Goal: Navigation & Orientation: Find specific page/section

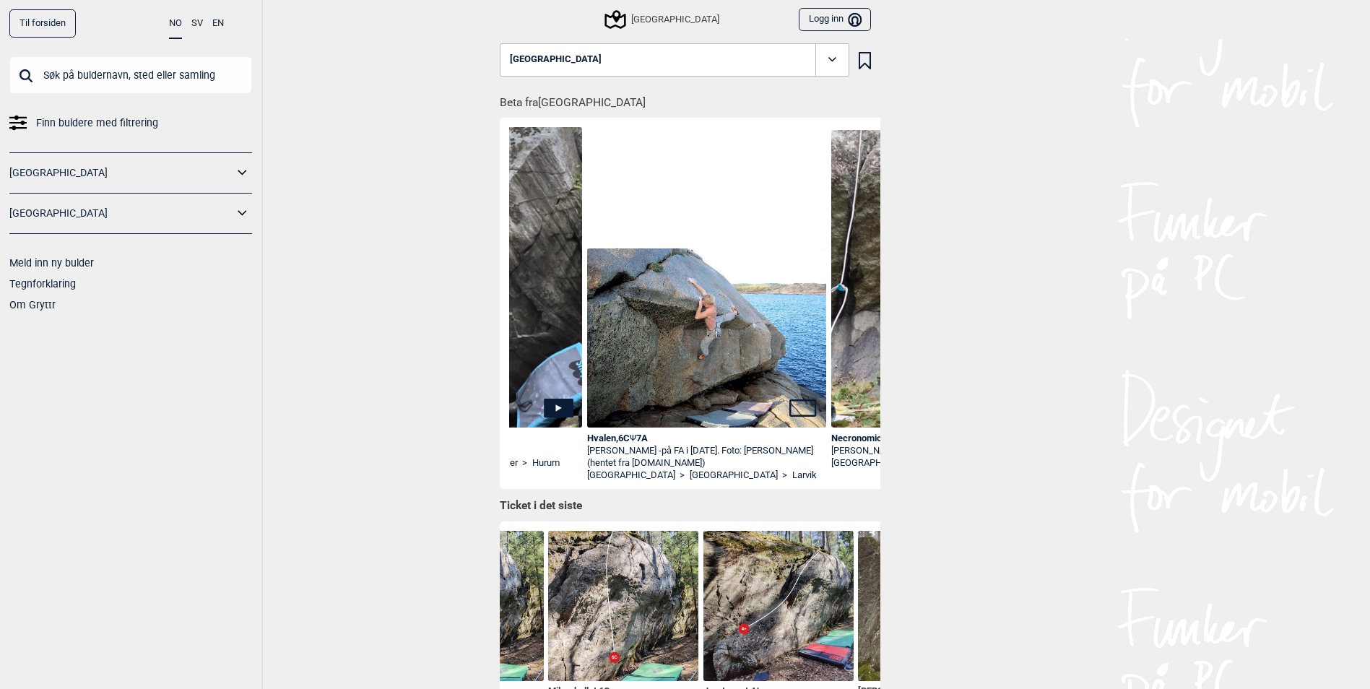
click at [242, 173] on icon at bounding box center [242, 172] width 19 height 21
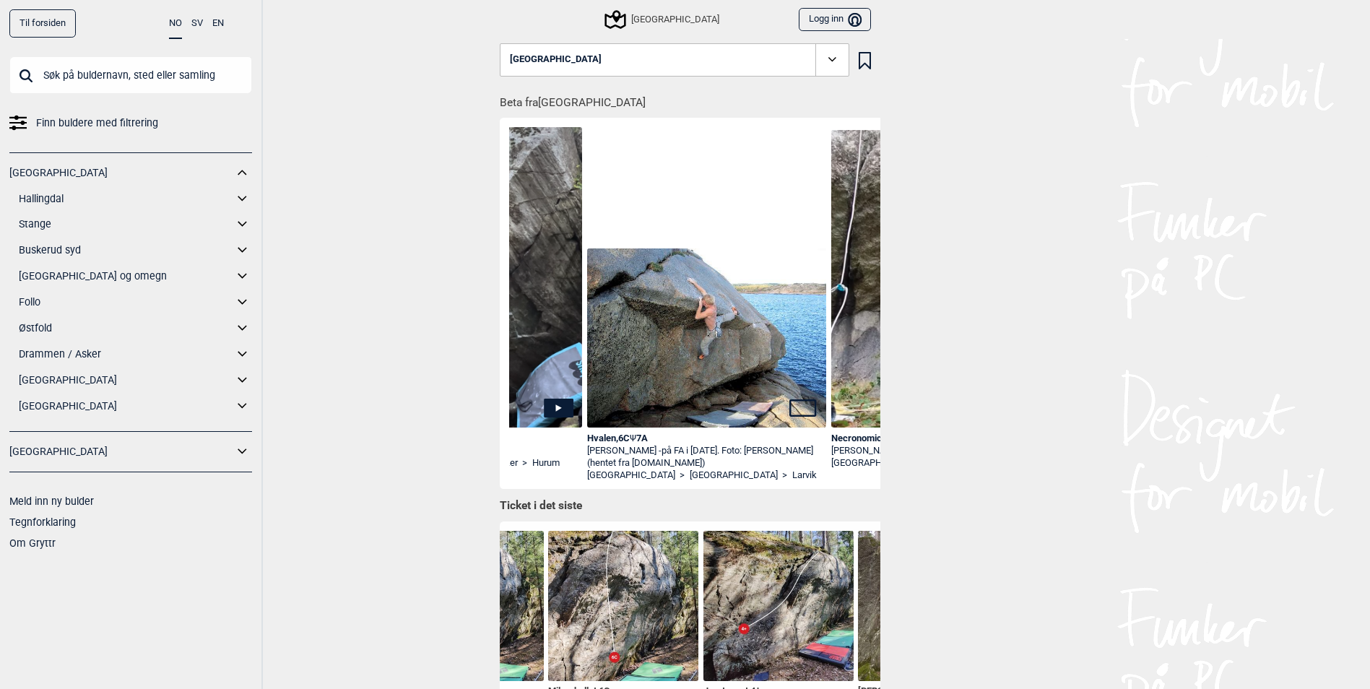
click at [243, 219] on icon at bounding box center [242, 224] width 19 height 21
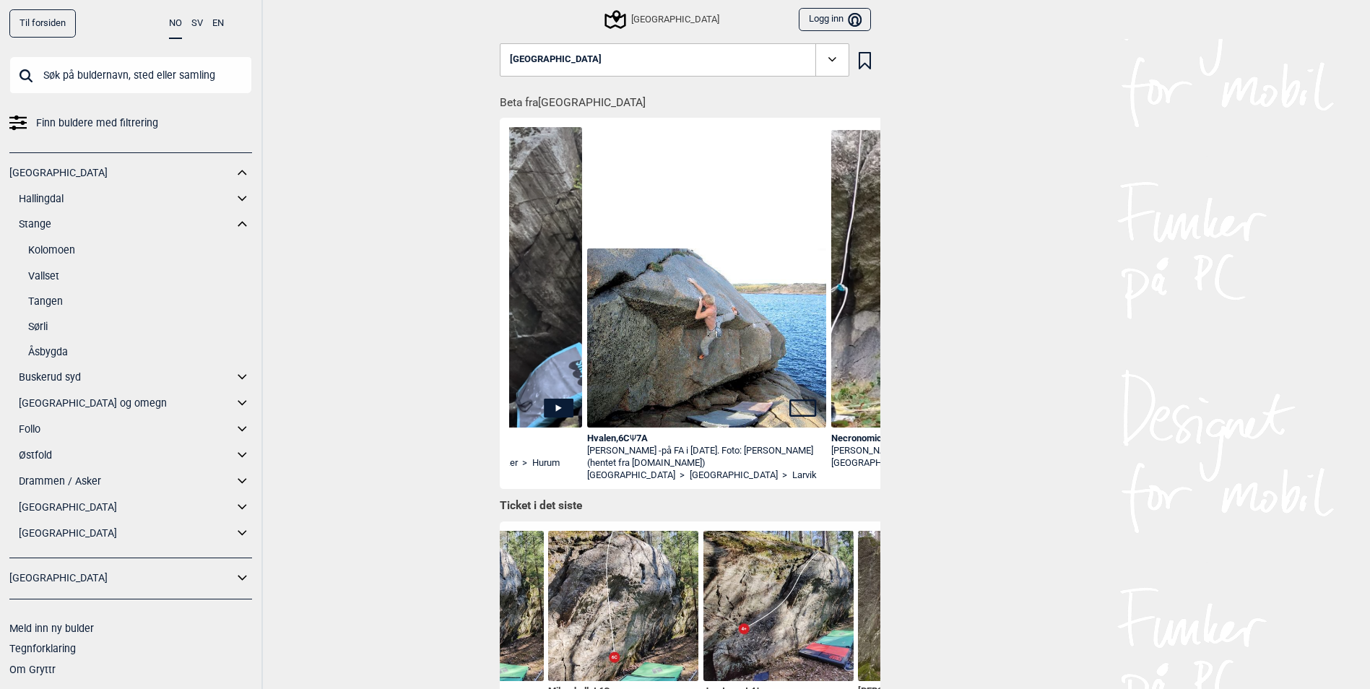
click at [235, 198] on icon at bounding box center [242, 198] width 19 height 21
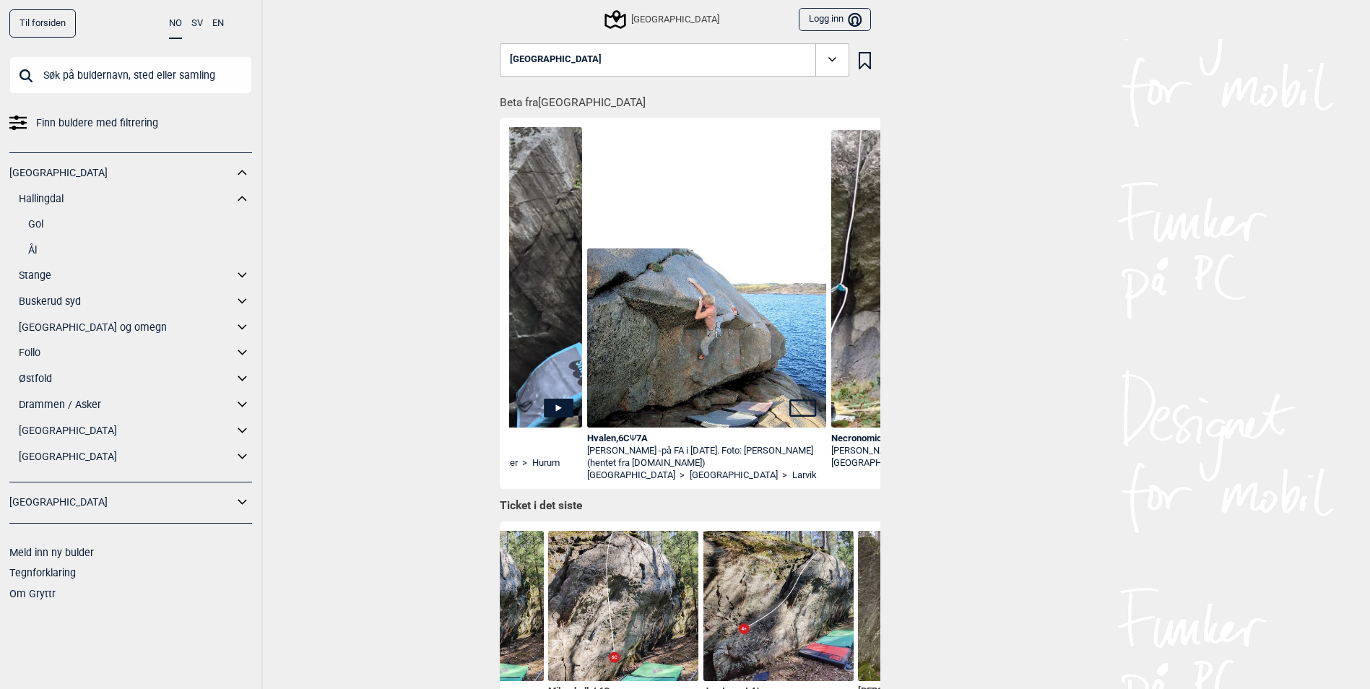
click at [36, 248] on link "Ål" at bounding box center [140, 250] width 224 height 21
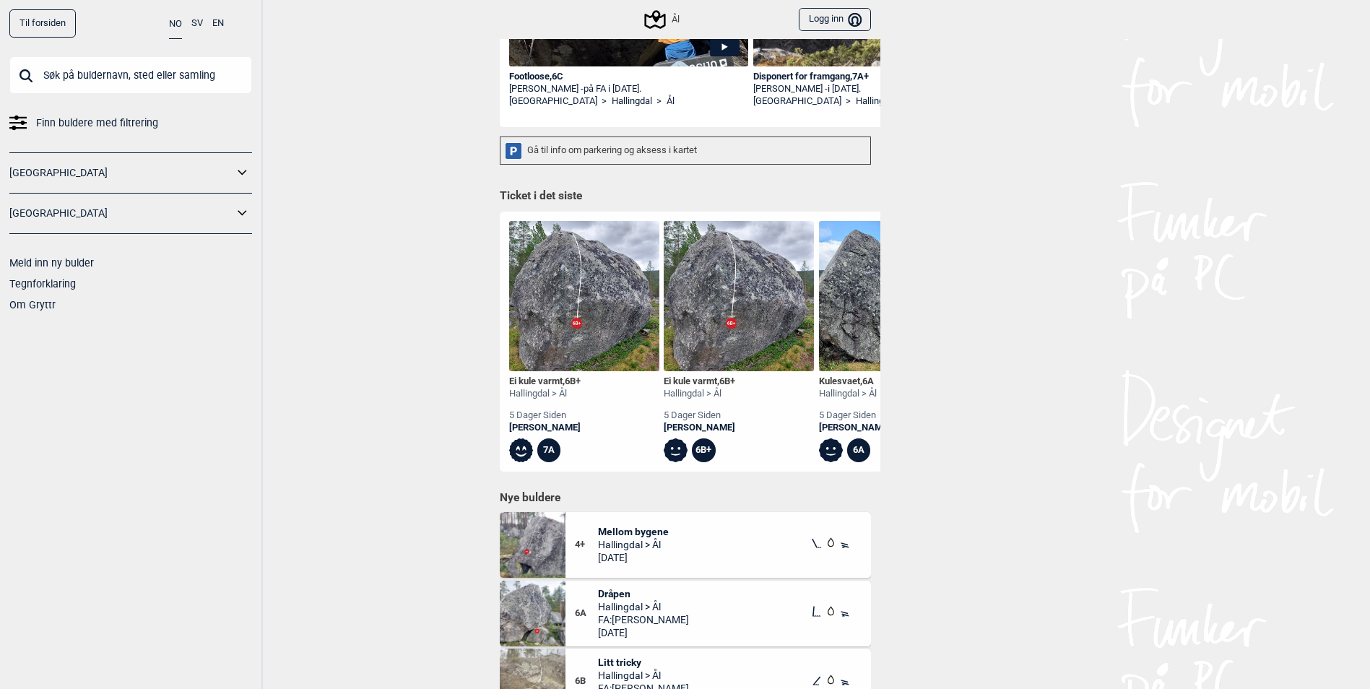
scroll to position [361, 0]
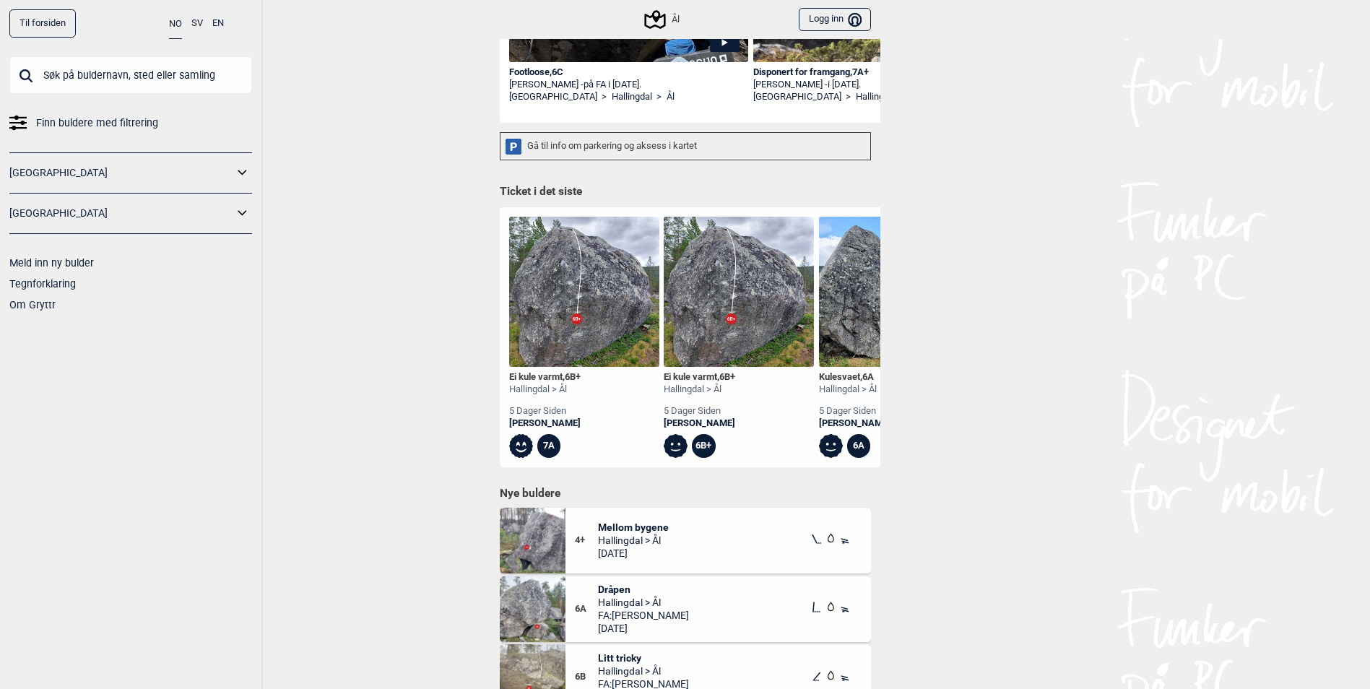
click at [238, 171] on icon at bounding box center [242, 172] width 19 height 21
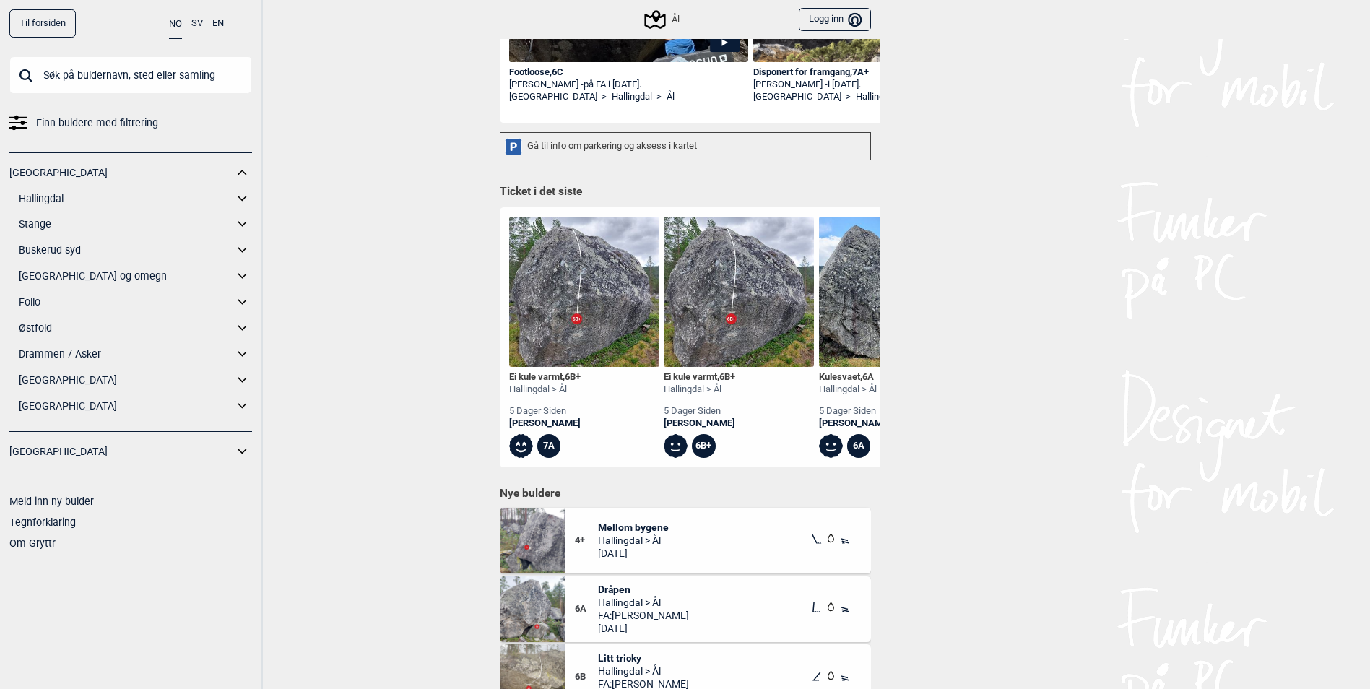
click at [240, 230] on icon at bounding box center [242, 224] width 19 height 21
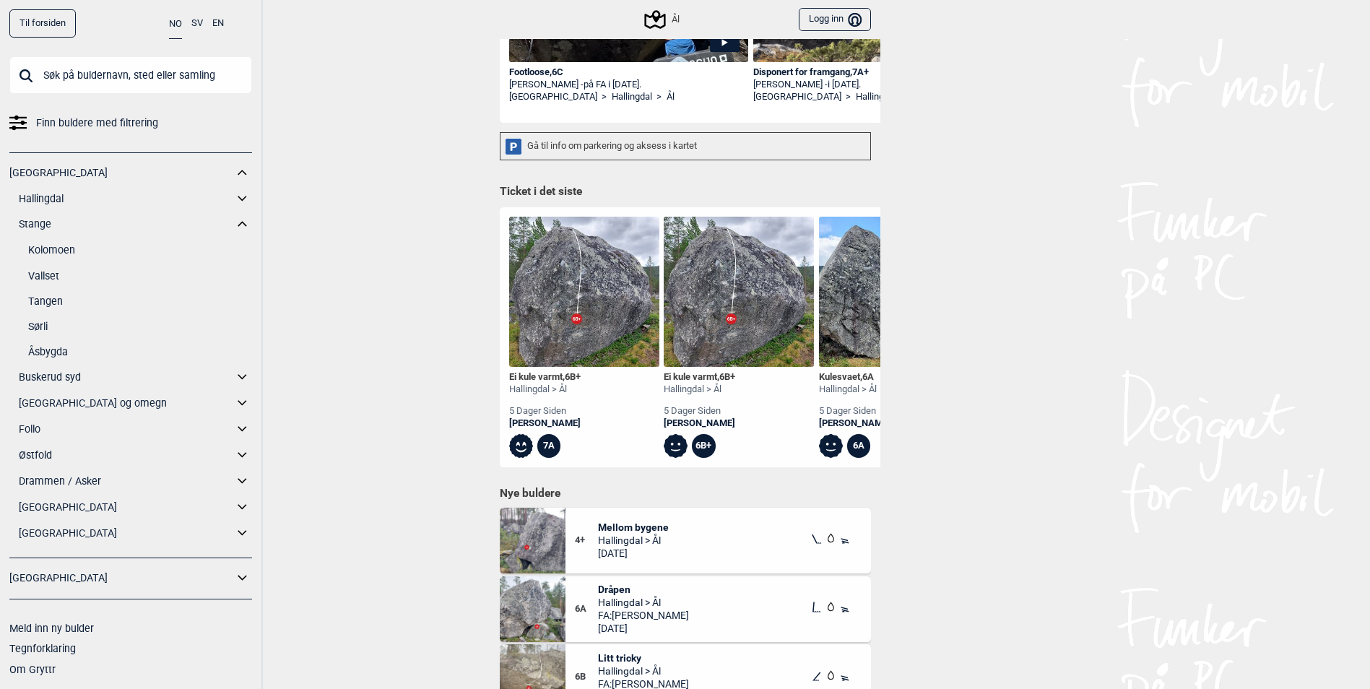
click at [65, 244] on link "Kolomoen" at bounding box center [140, 250] width 224 height 21
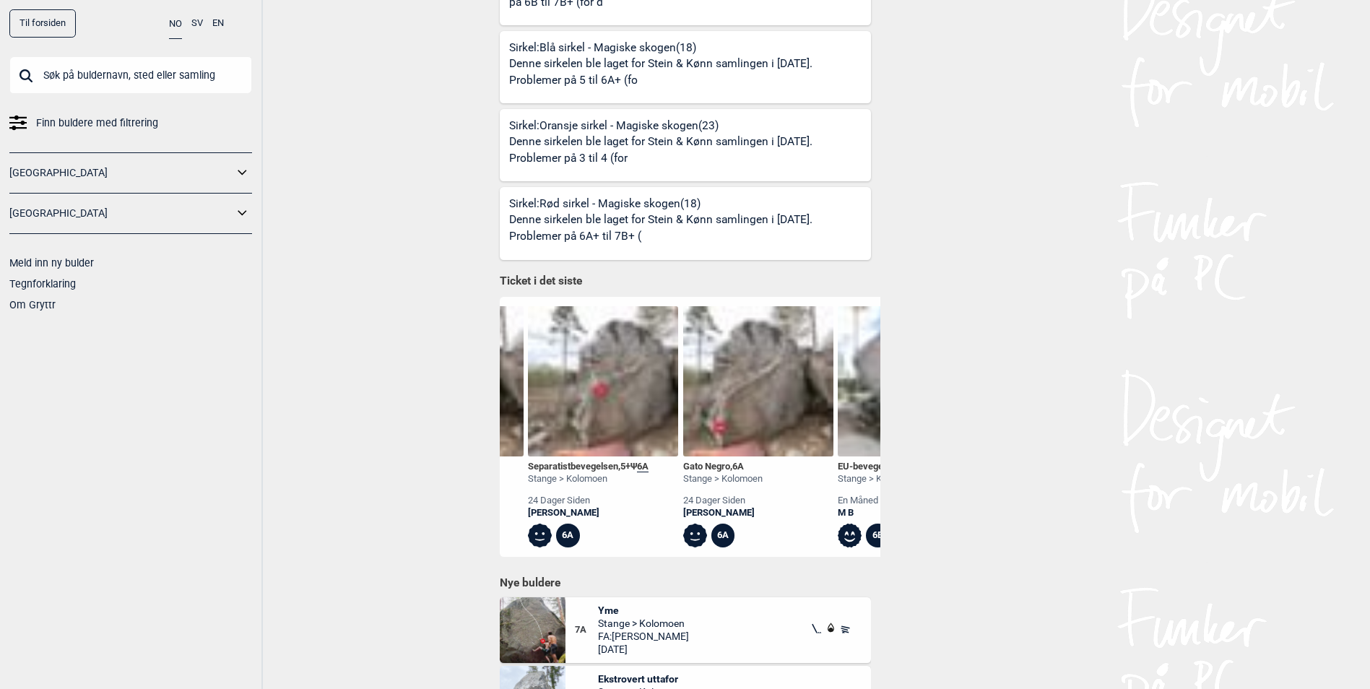
scroll to position [0, 1315]
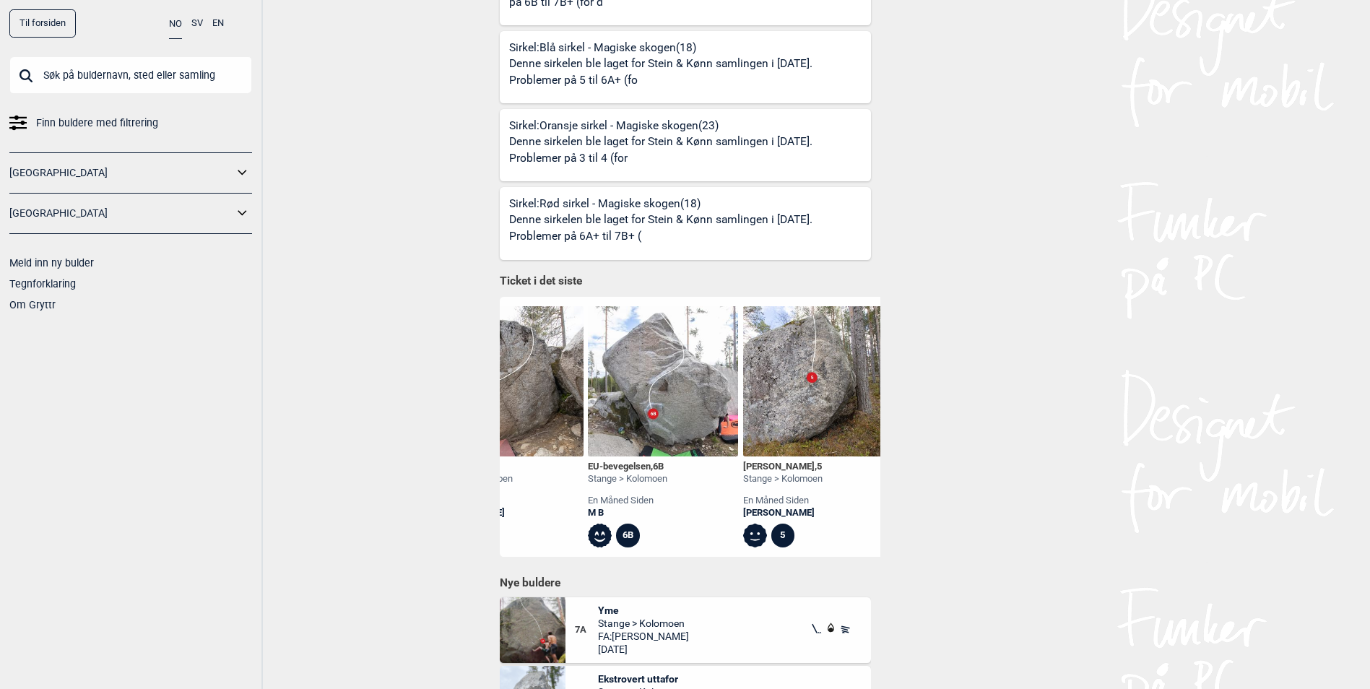
click at [645, 463] on div "EU-bevegelsen , 6B" at bounding box center [627, 467] width 79 height 12
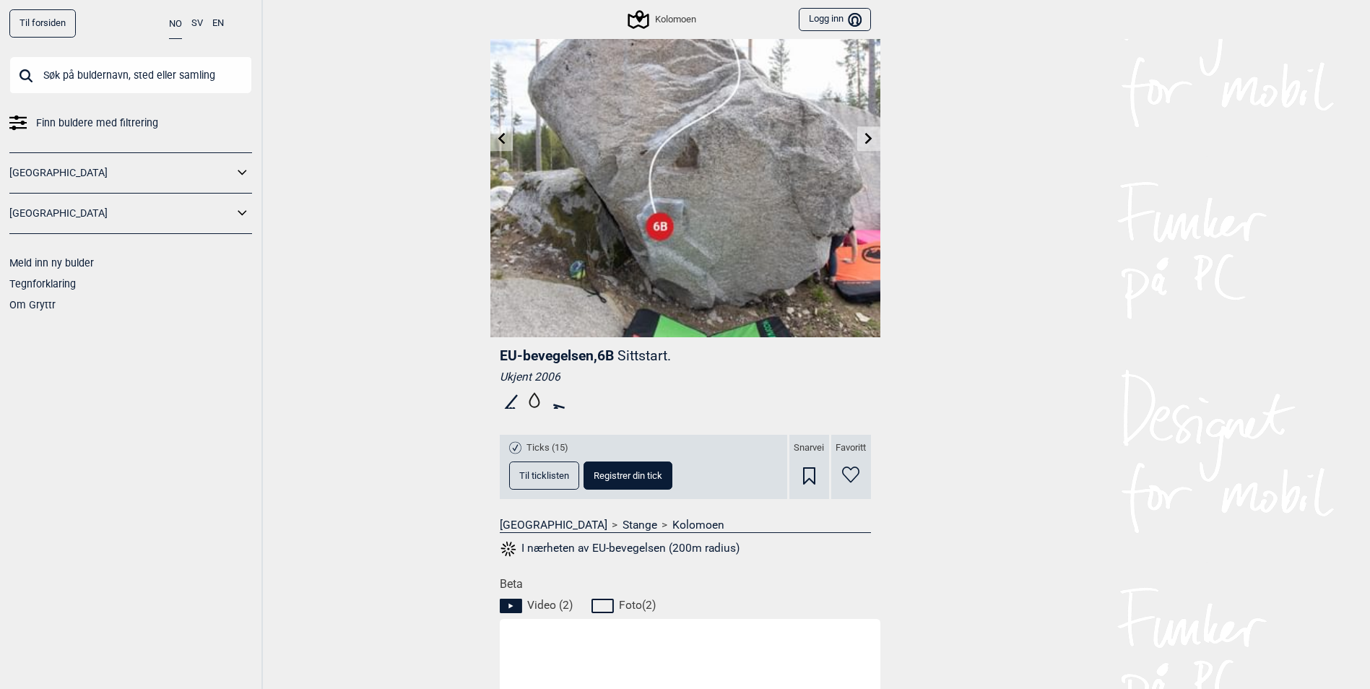
scroll to position [289, 0]
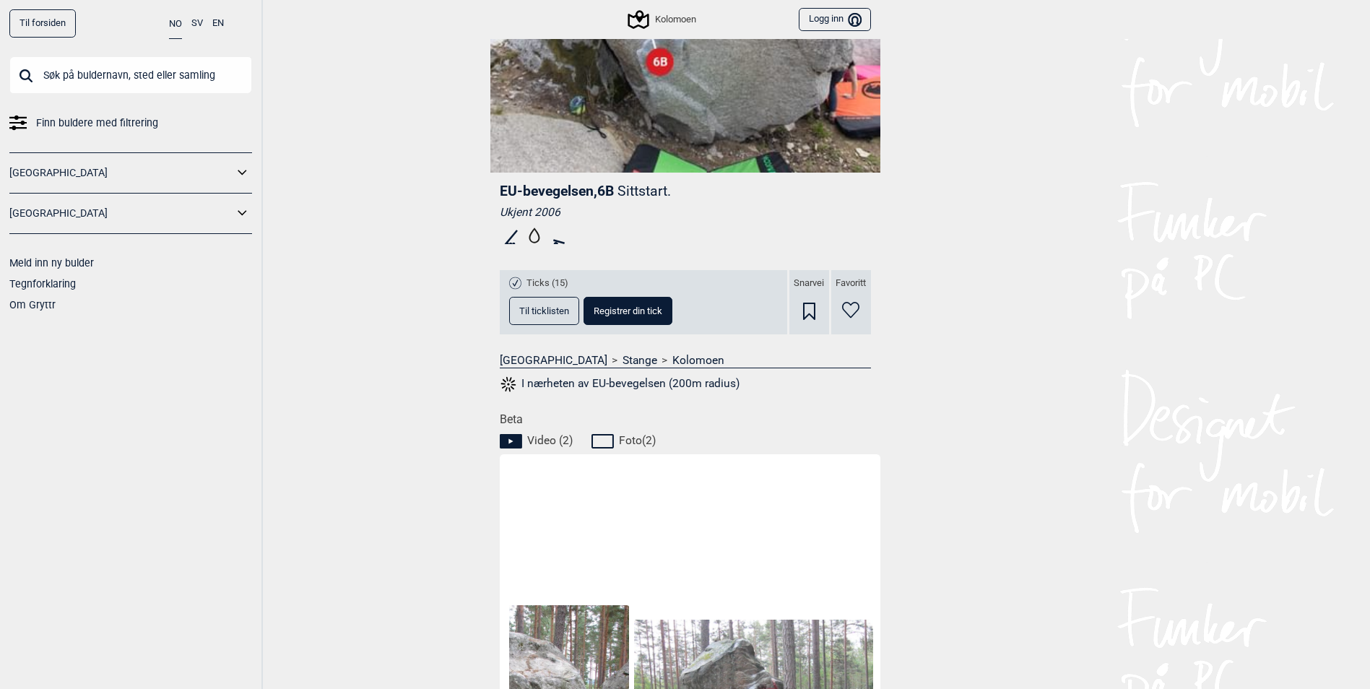
click at [548, 314] on span "Til ticklisten" at bounding box center [544, 310] width 50 height 9
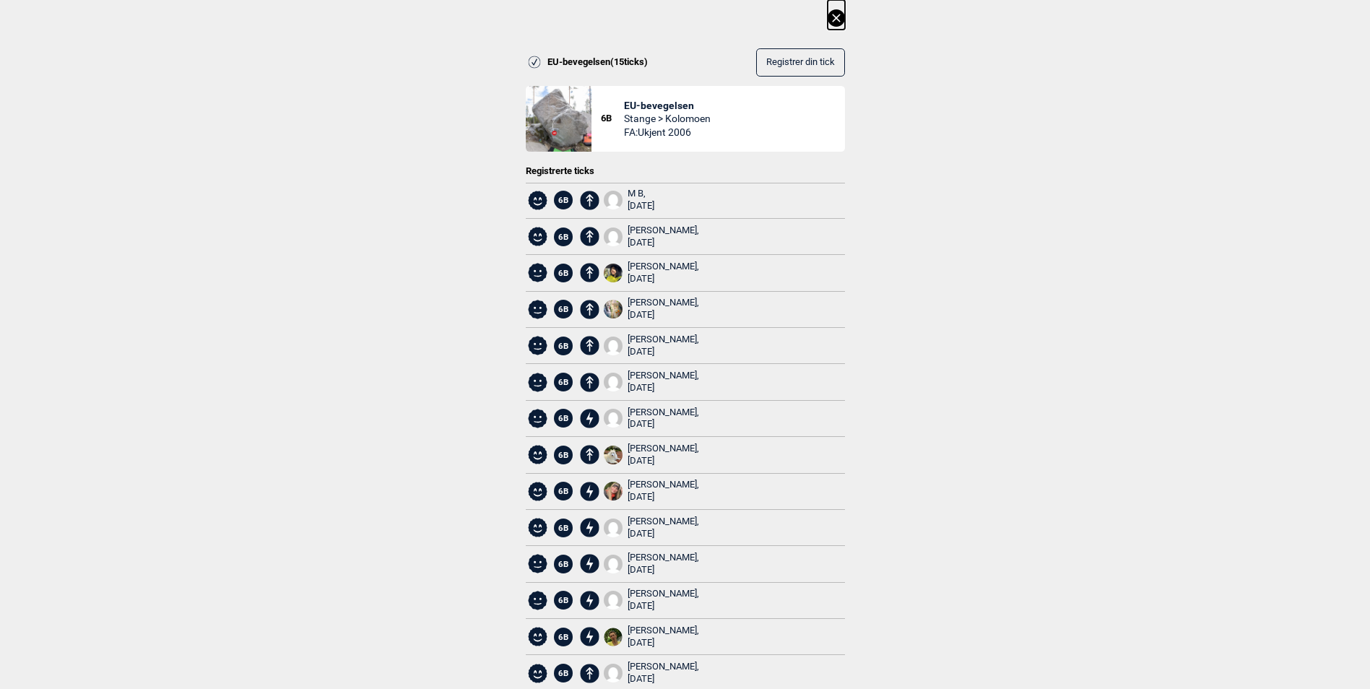
click at [681, 486] on div "[PERSON_NAME], [DATE]" at bounding box center [662, 491] width 71 height 25
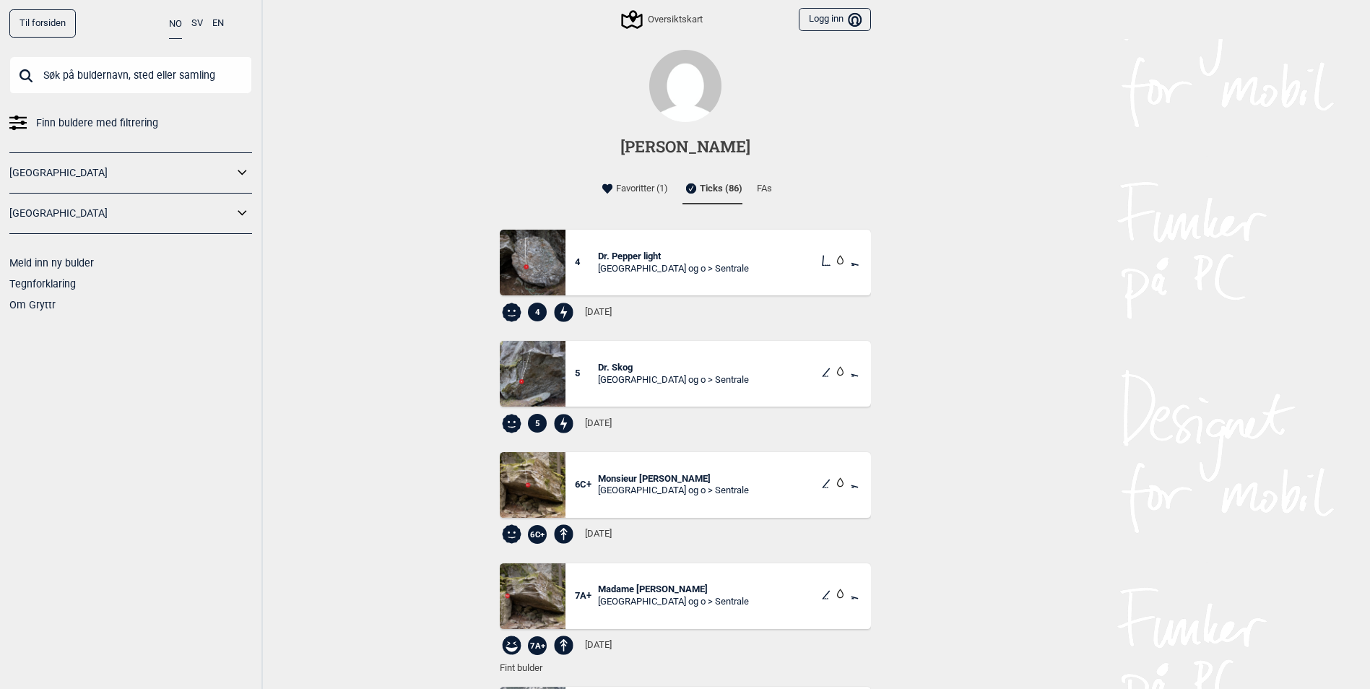
click at [653, 194] on li "Favoritter (1)" at bounding box center [632, 188] width 69 height 29
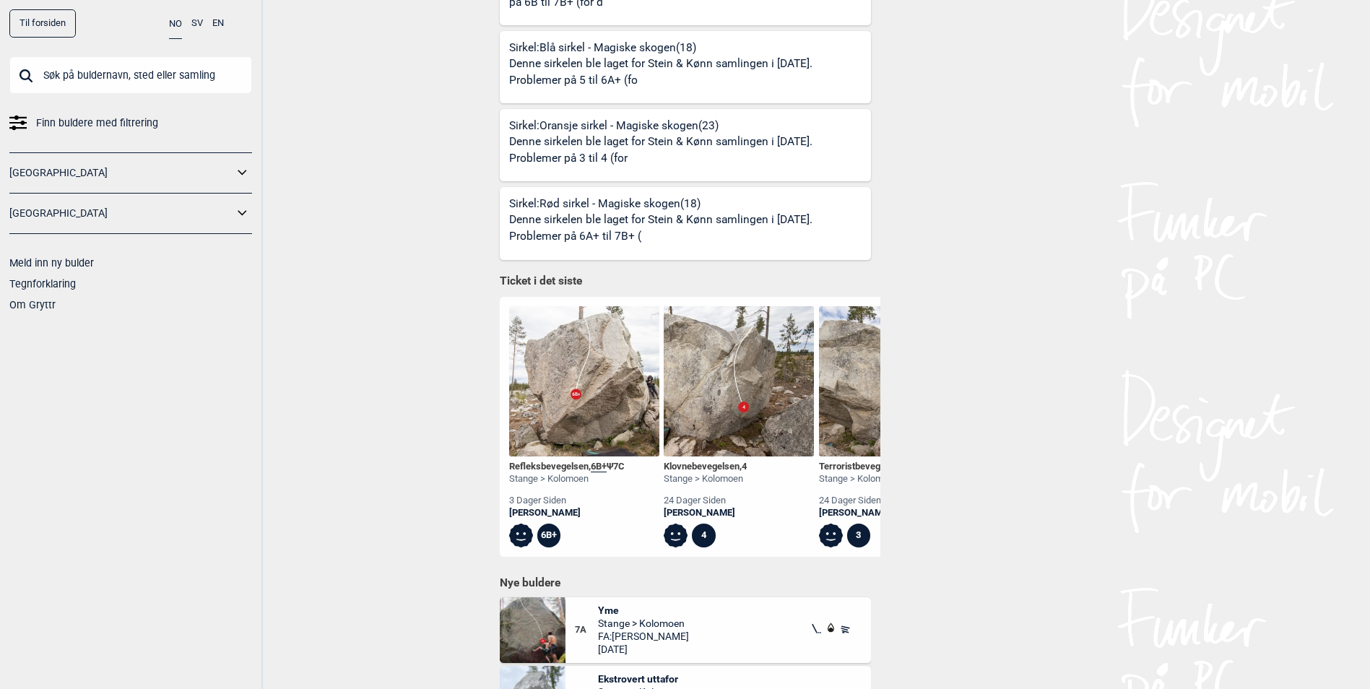
scroll to position [1167, 0]
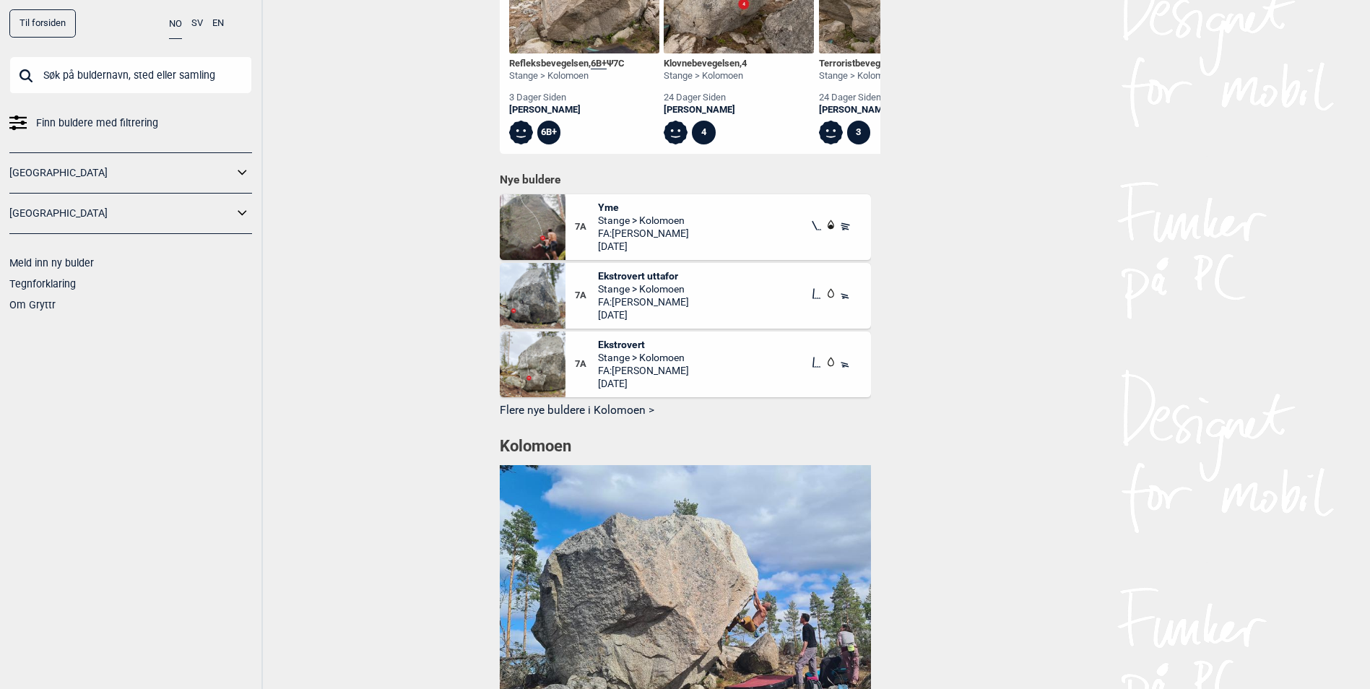
click at [611, 214] on span "Yme" at bounding box center [643, 207] width 91 height 13
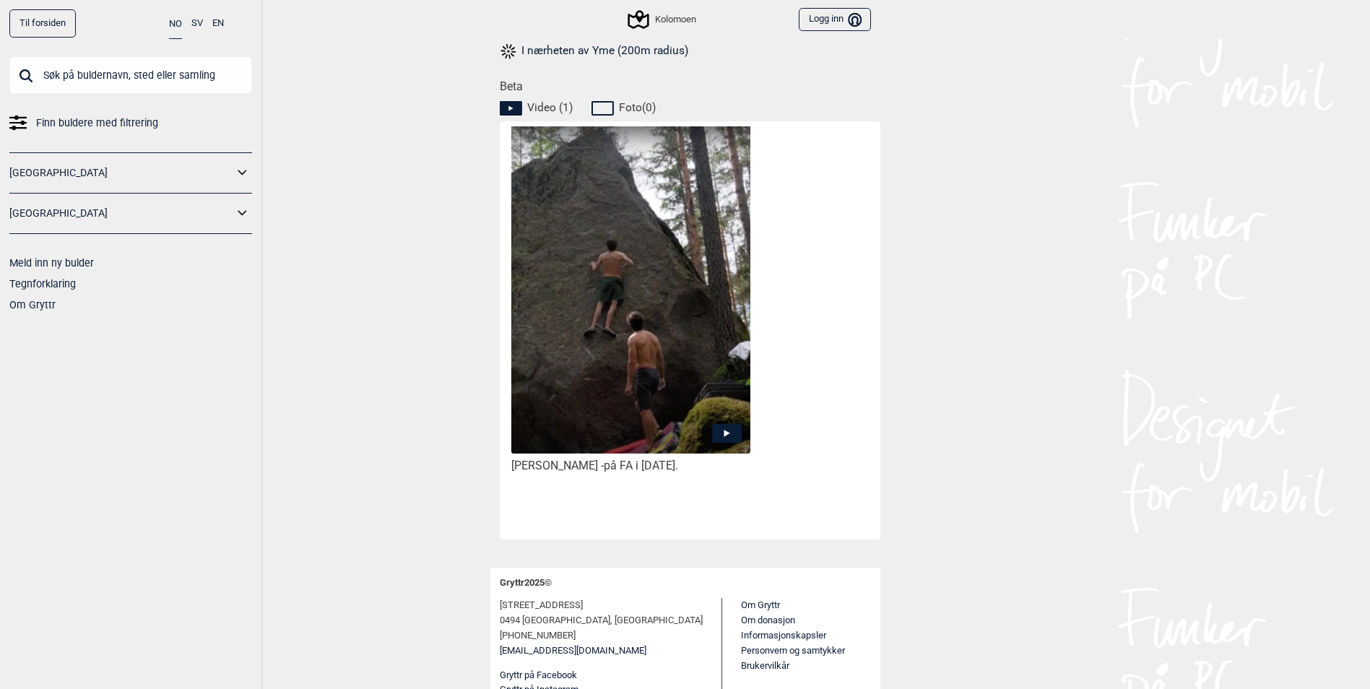
scroll to position [645, 0]
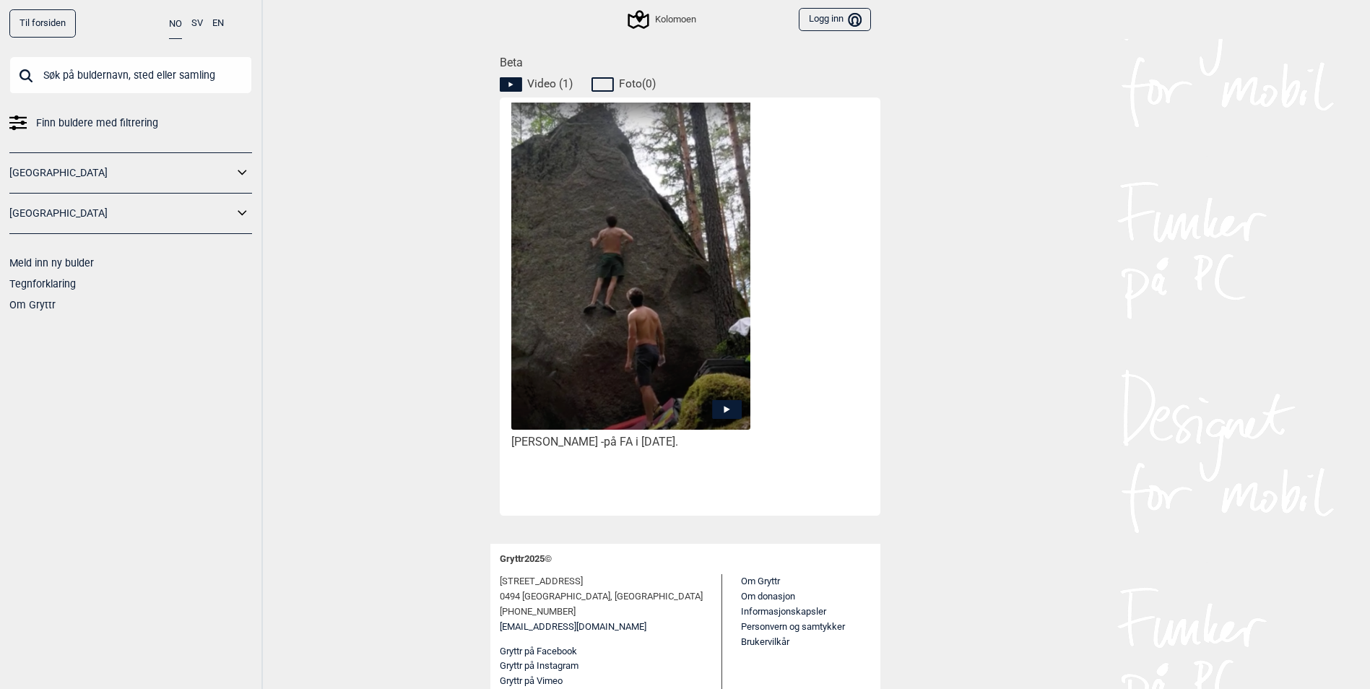
click at [731, 406] on icon at bounding box center [727, 409] width 30 height 19
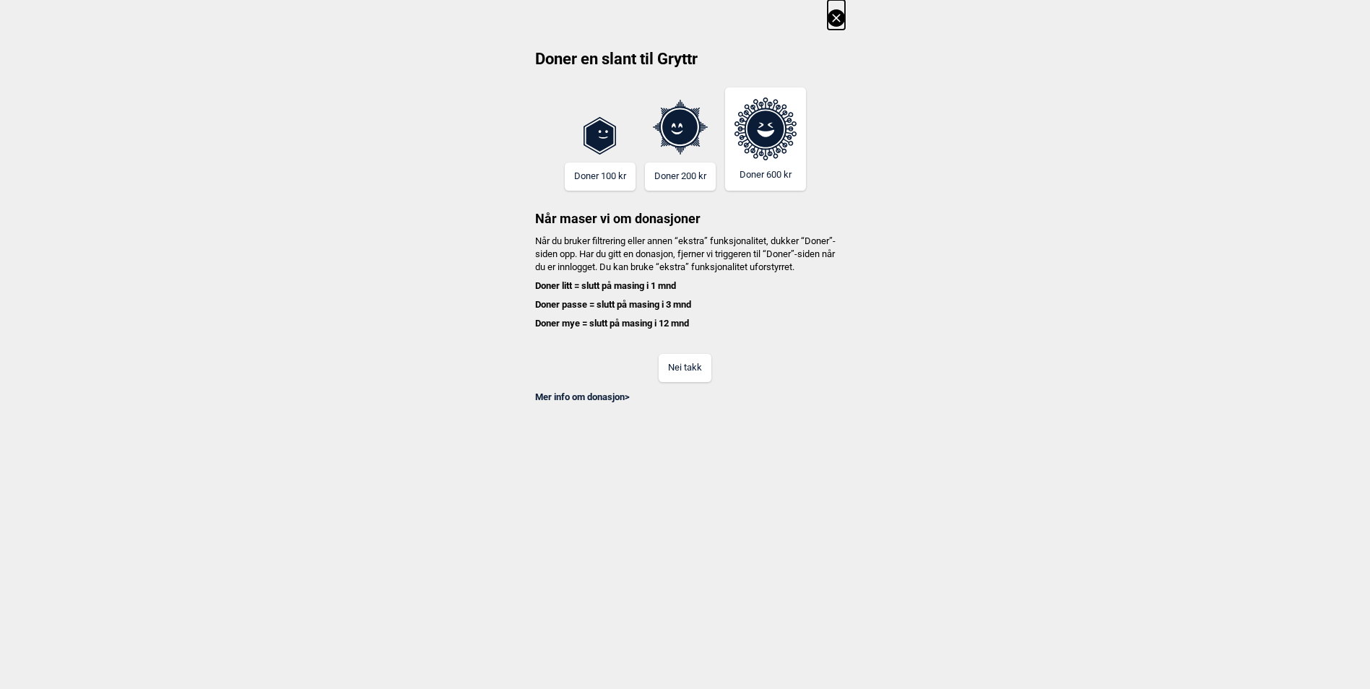
click at [702, 382] on button "Nei takk" at bounding box center [684, 368] width 53 height 28
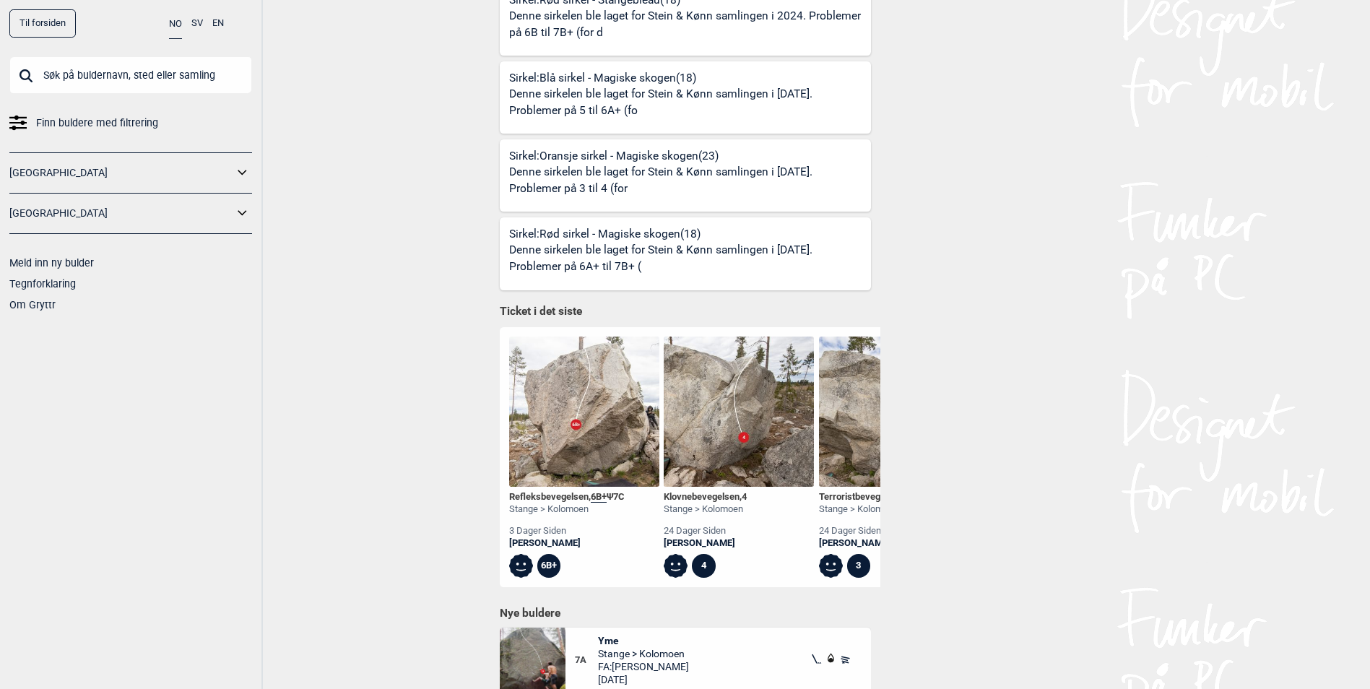
scroll to position [1136, 0]
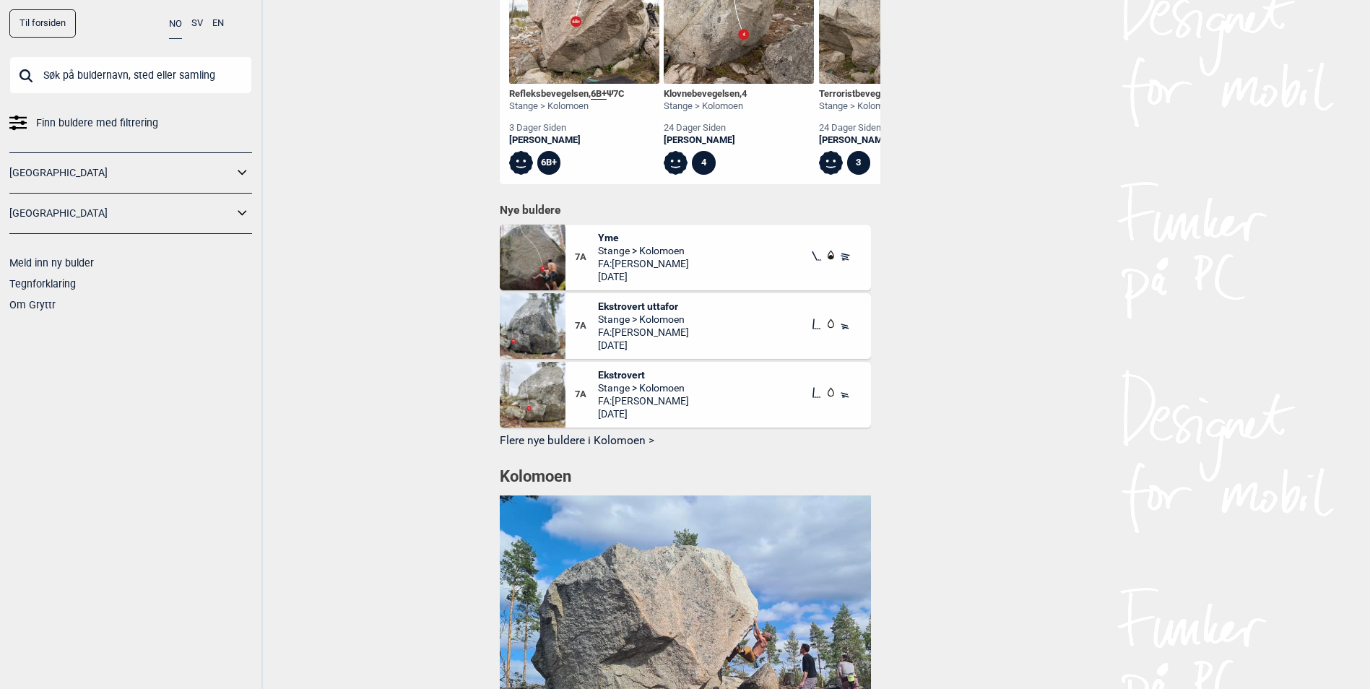
click at [612, 243] on span "Yme" at bounding box center [643, 237] width 91 height 13
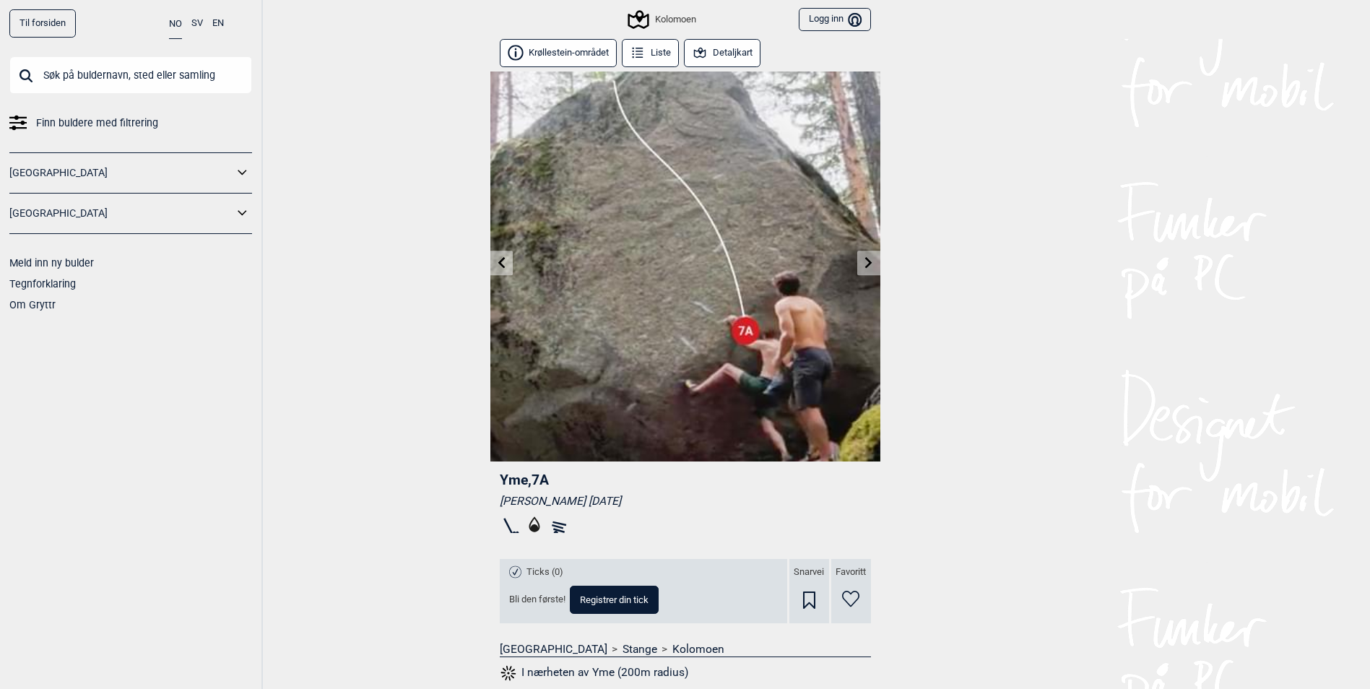
click at [499, 268] on link at bounding box center [501, 263] width 22 height 24
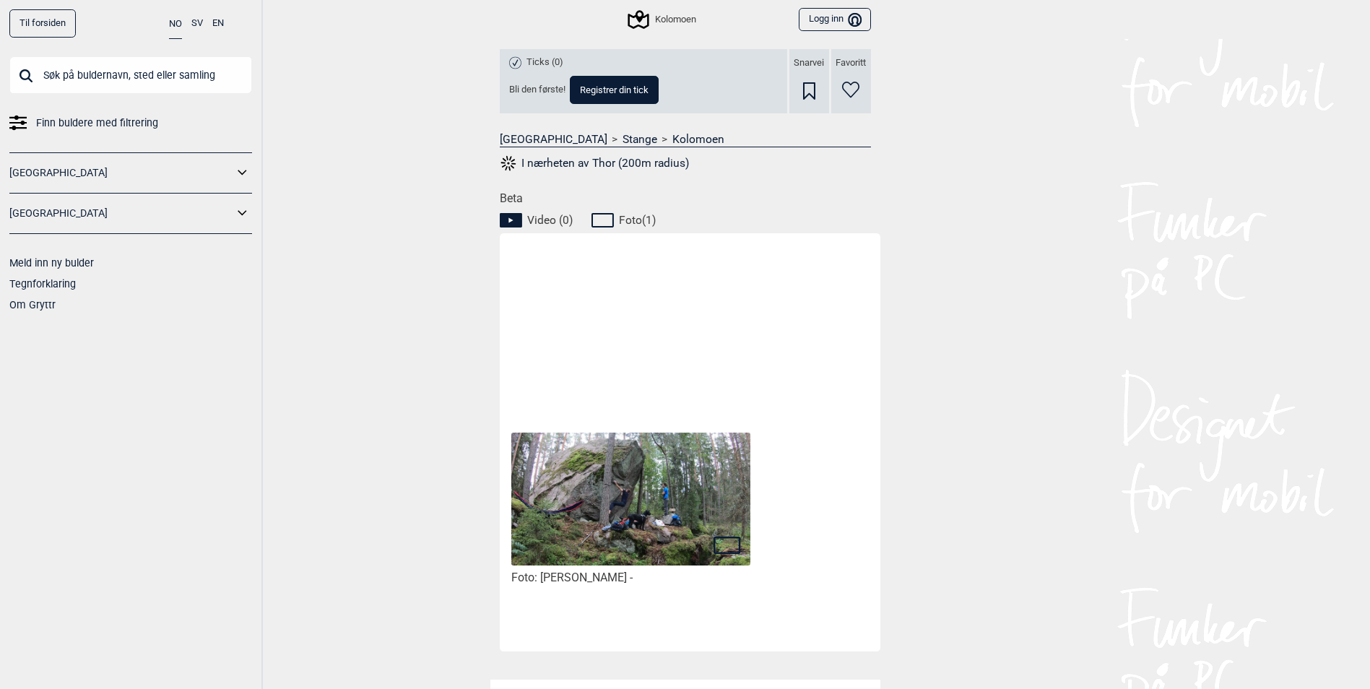
scroll to position [663, 0]
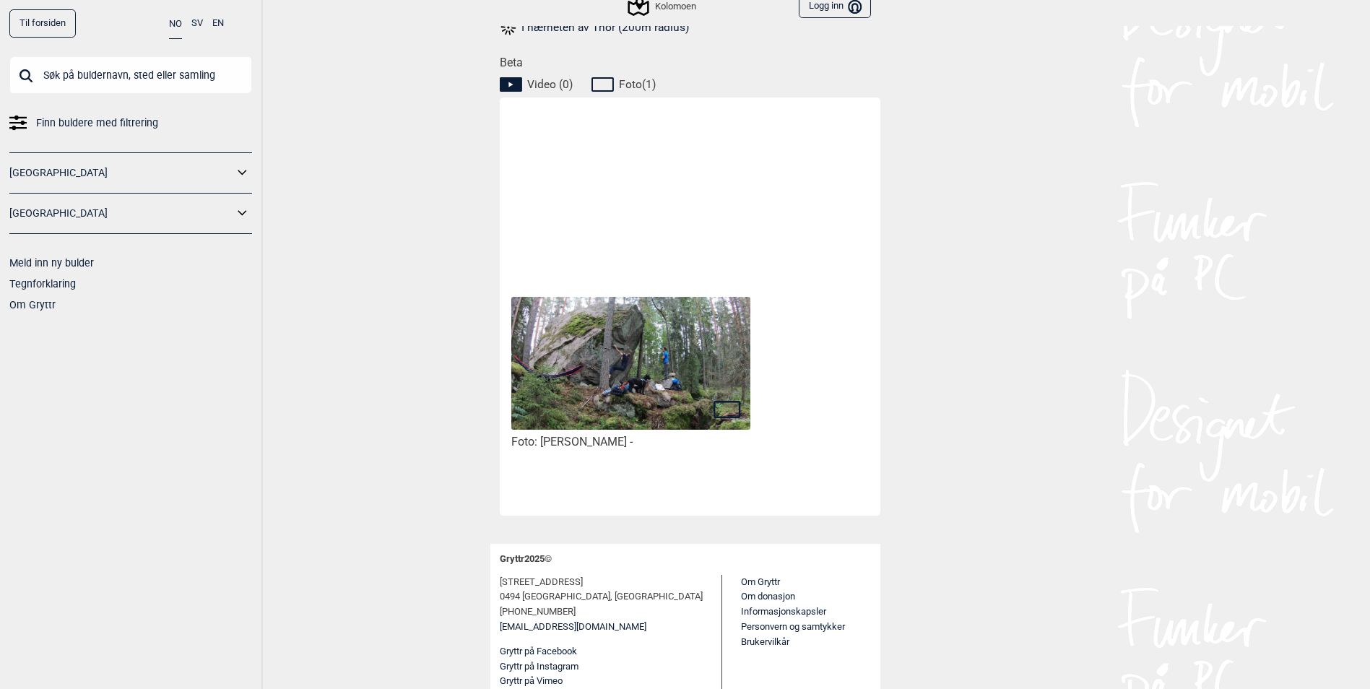
click at [649, 402] on img at bounding box center [630, 364] width 238 height 134
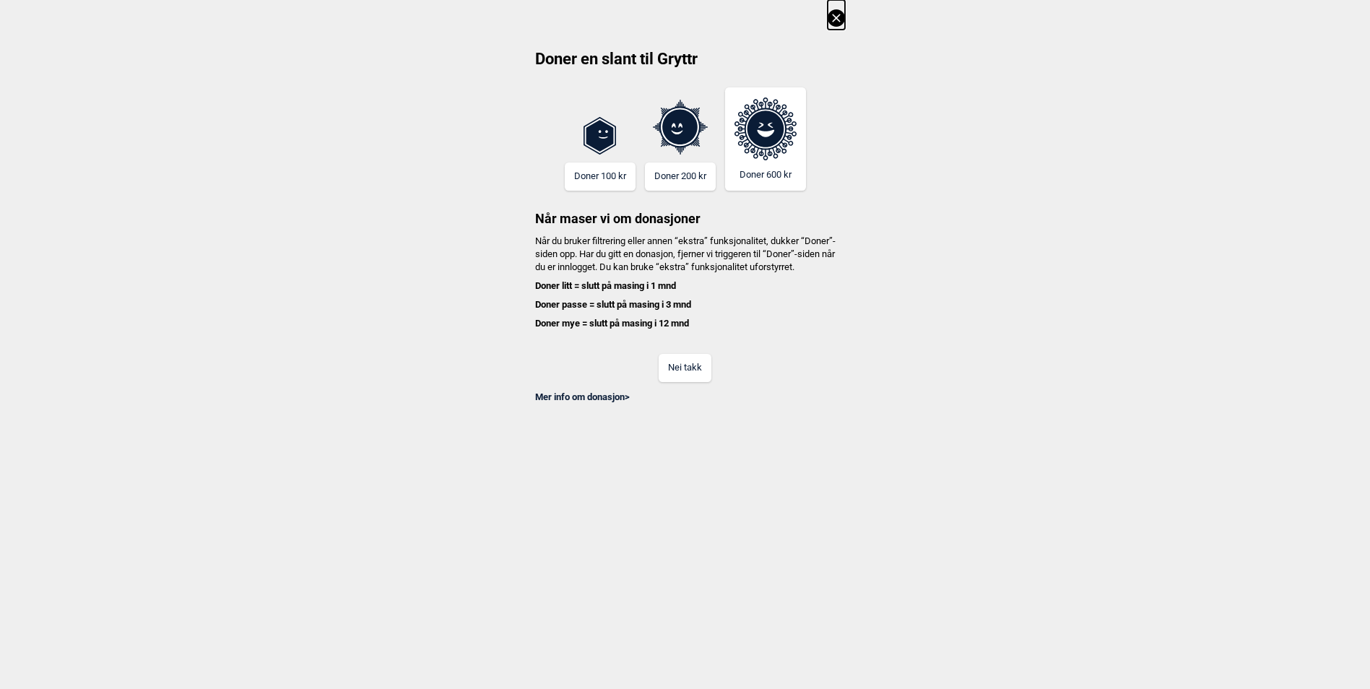
click at [698, 367] on button "Nei takk" at bounding box center [684, 368] width 53 height 28
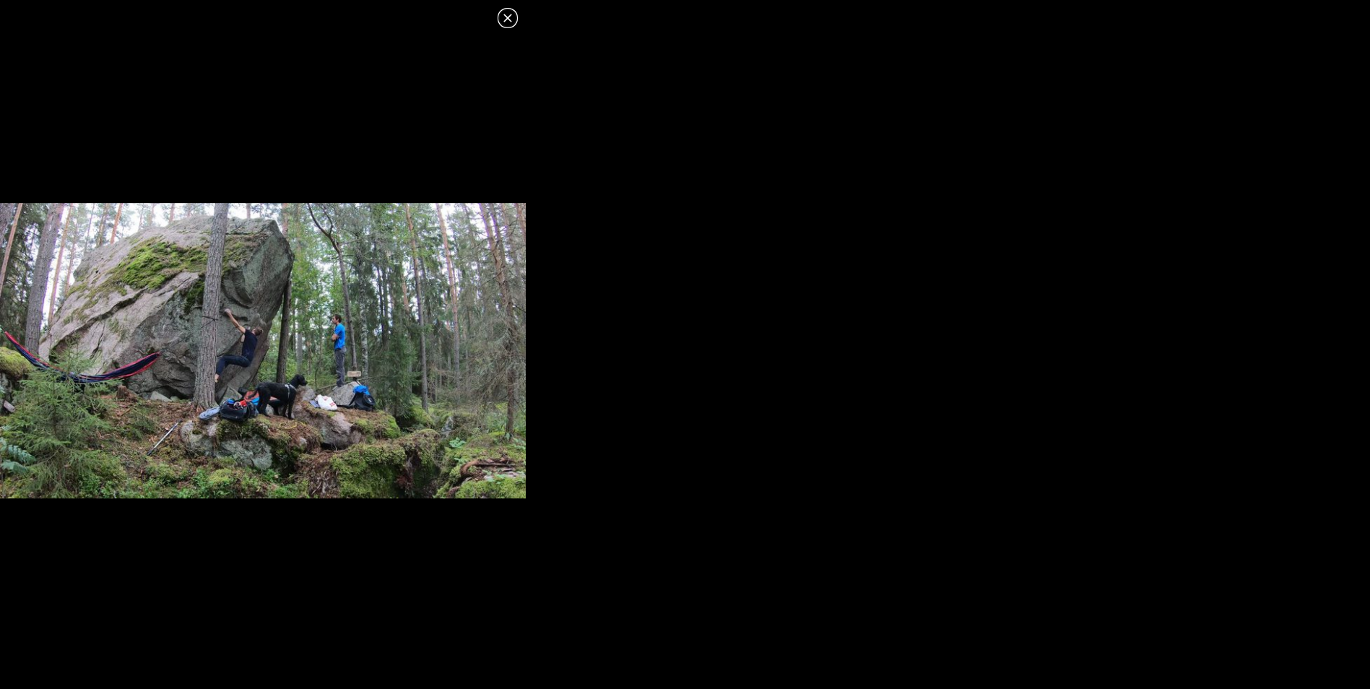
click at [505, 22] on icon at bounding box center [507, 17] width 17 height 17
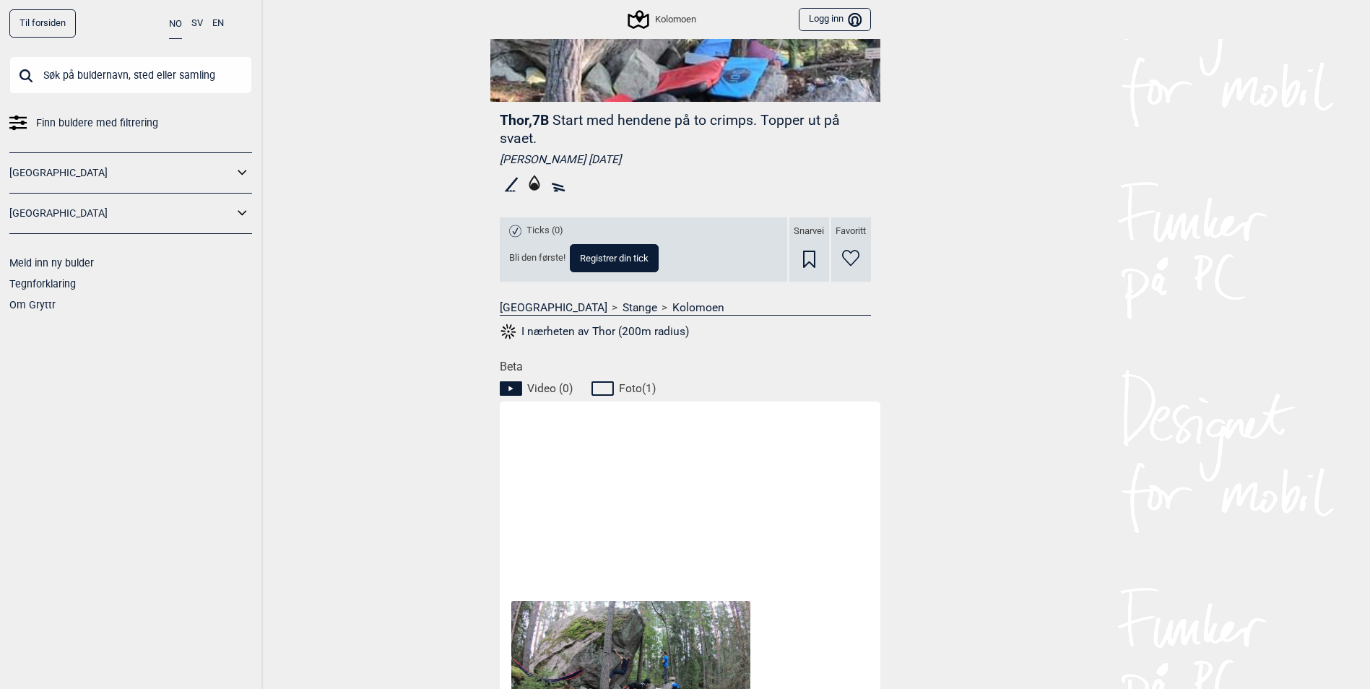
scroll to position [0, 0]
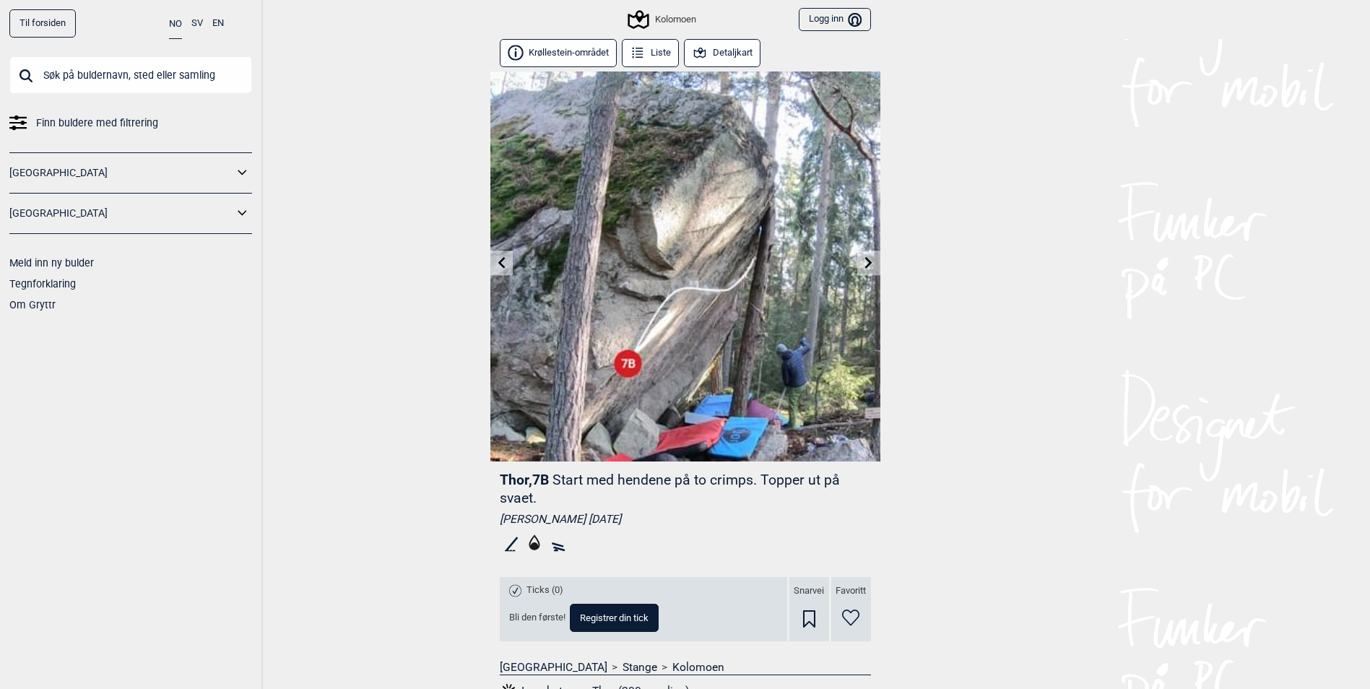
click at [868, 258] on icon at bounding box center [869, 262] width 12 height 12
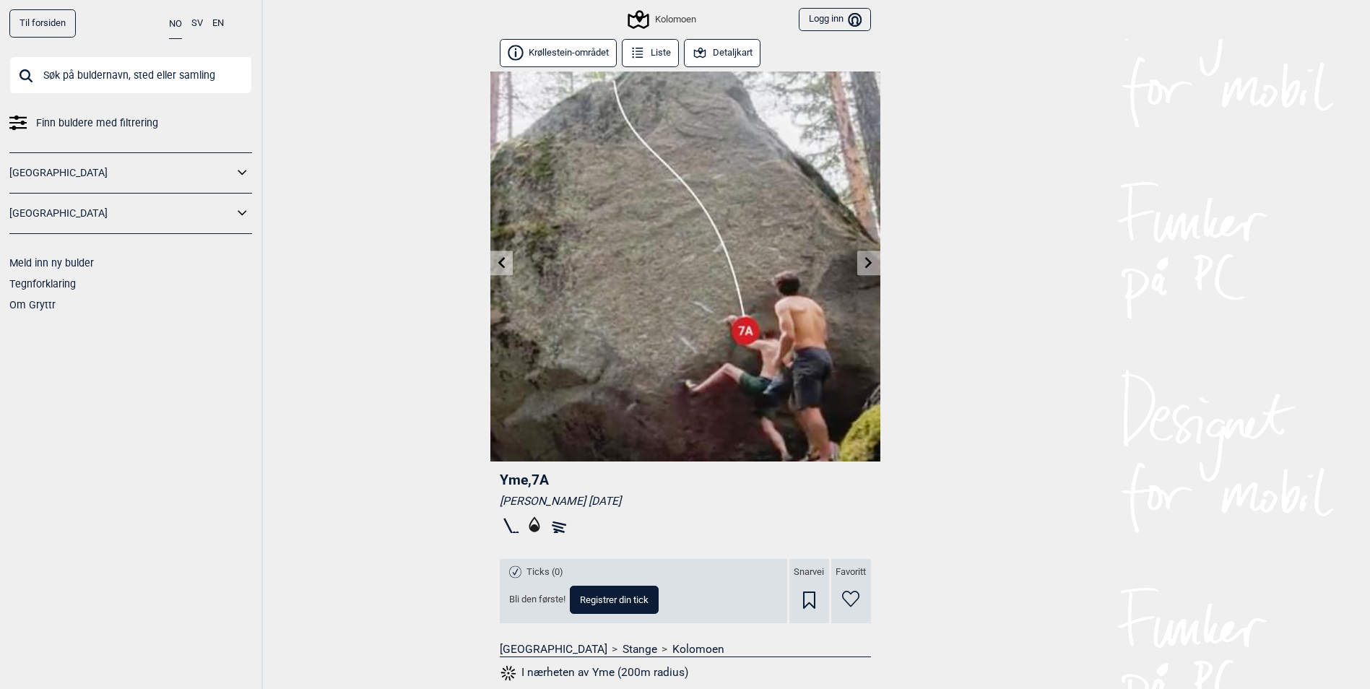
click at [868, 258] on icon at bounding box center [869, 262] width 12 height 12
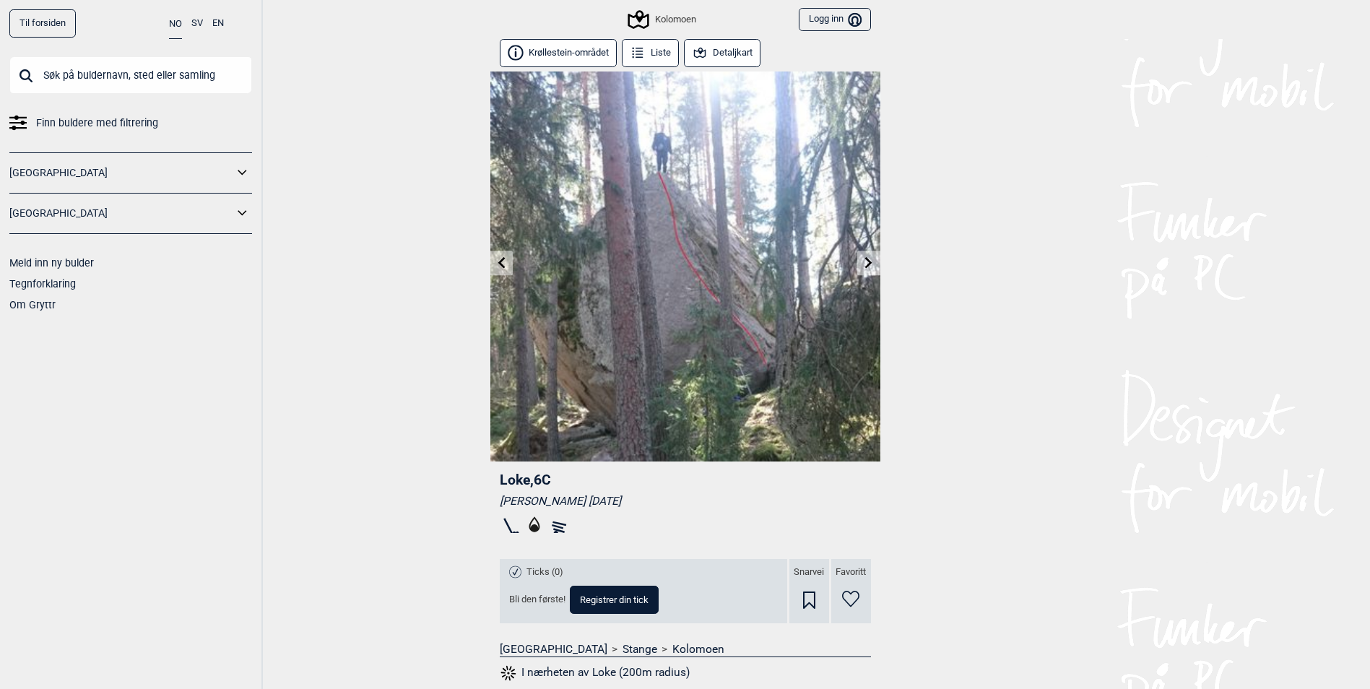
click at [874, 257] on link at bounding box center [868, 263] width 22 height 24
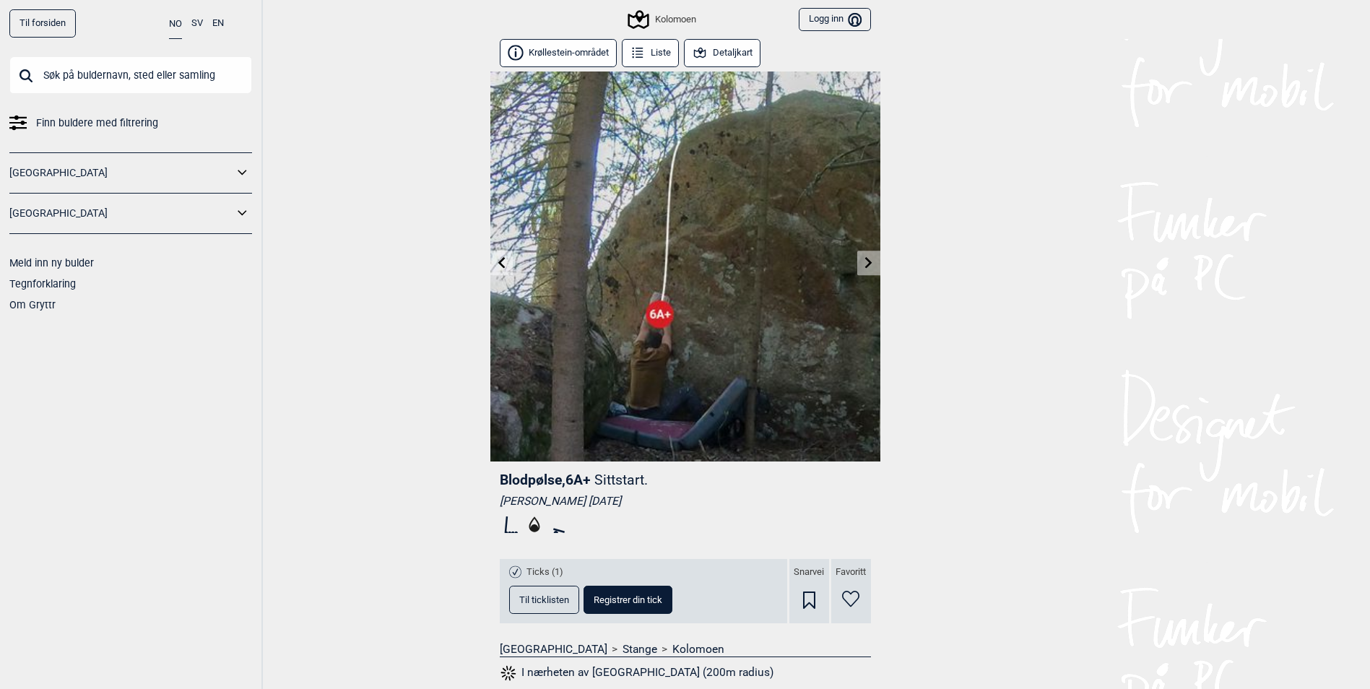
click at [512, 262] on link at bounding box center [501, 263] width 22 height 24
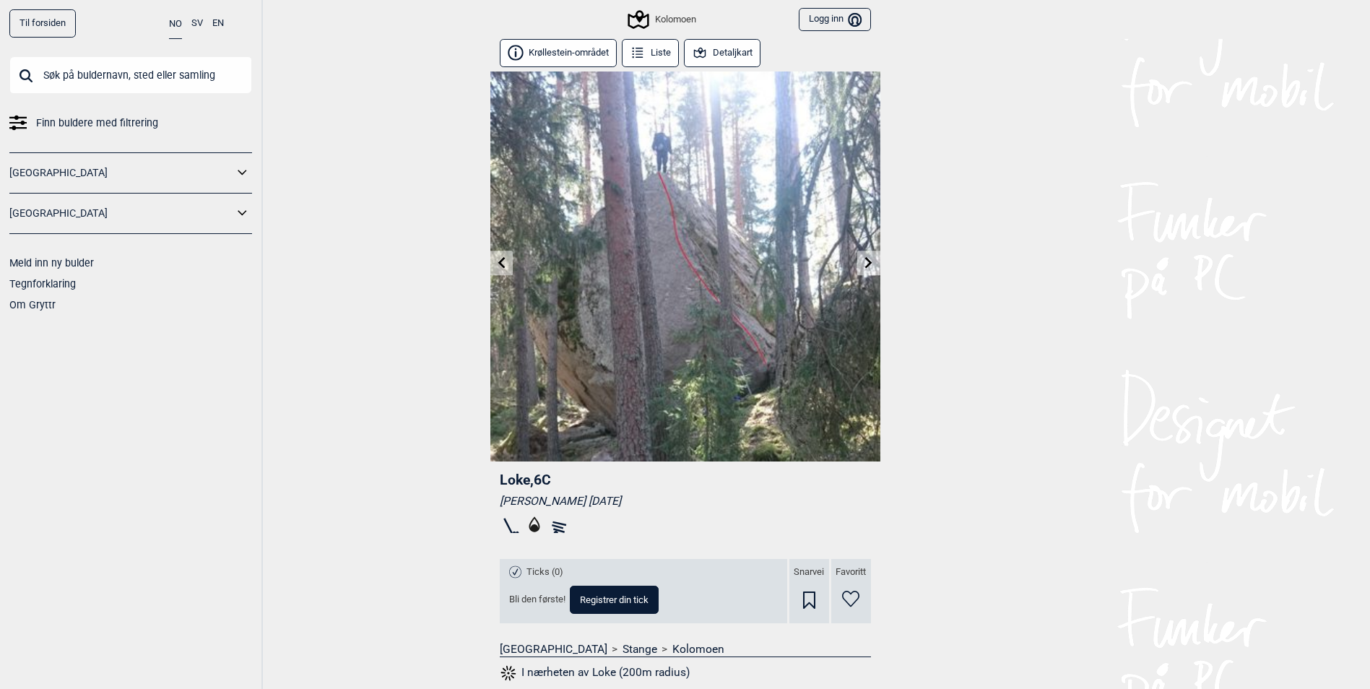
click at [714, 64] on button "Detaljkart" at bounding box center [722, 53] width 77 height 28
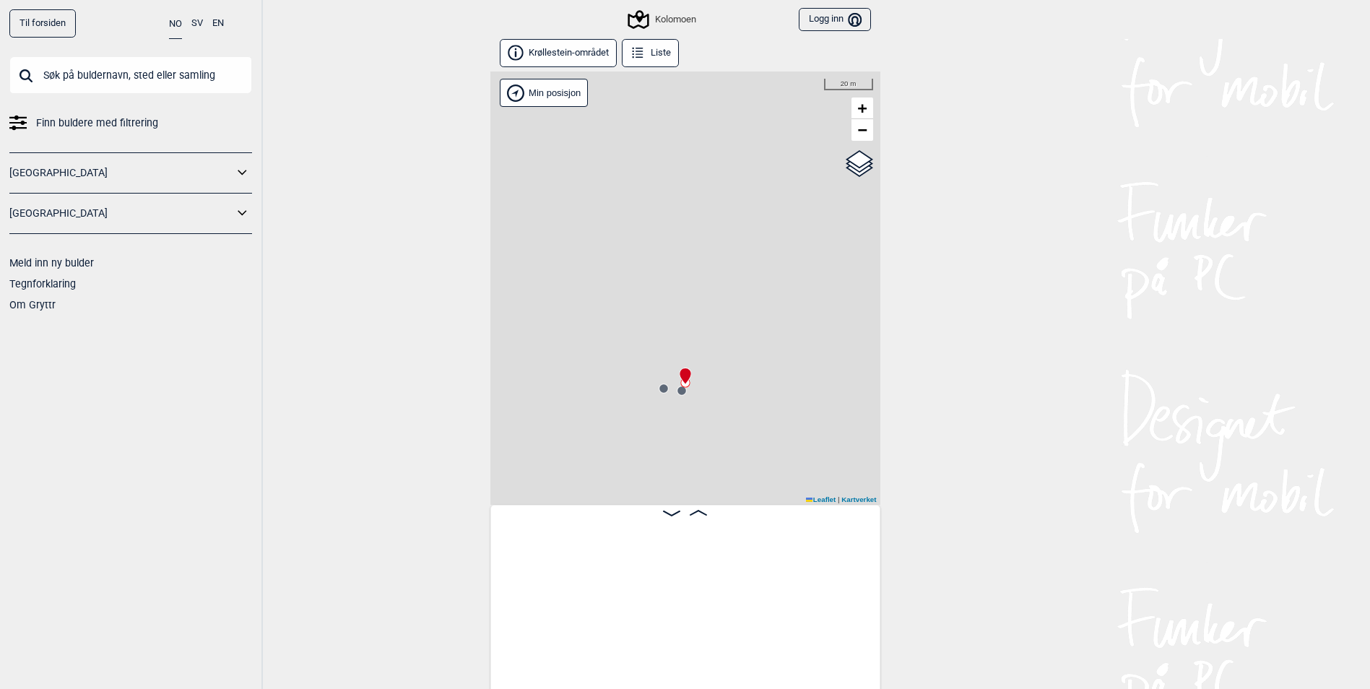
scroll to position [0, 10371]
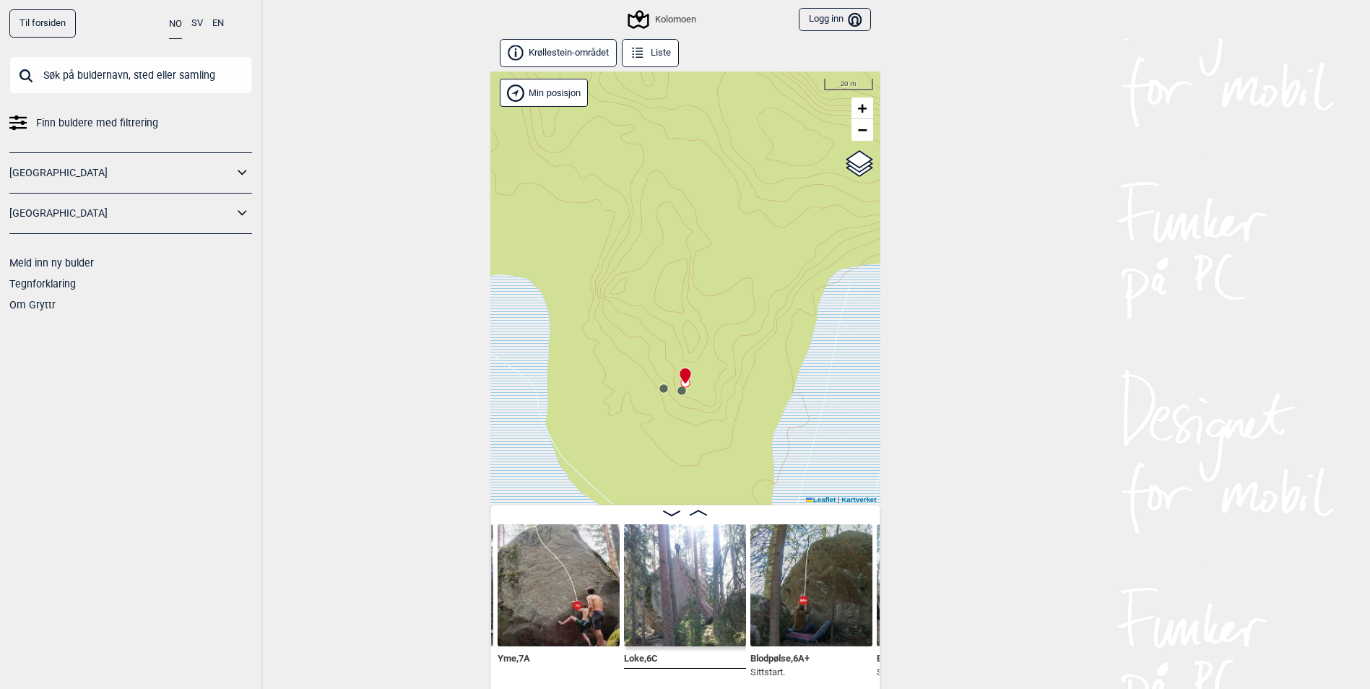
click at [682, 388] on div at bounding box center [685, 383] width 12 height 12
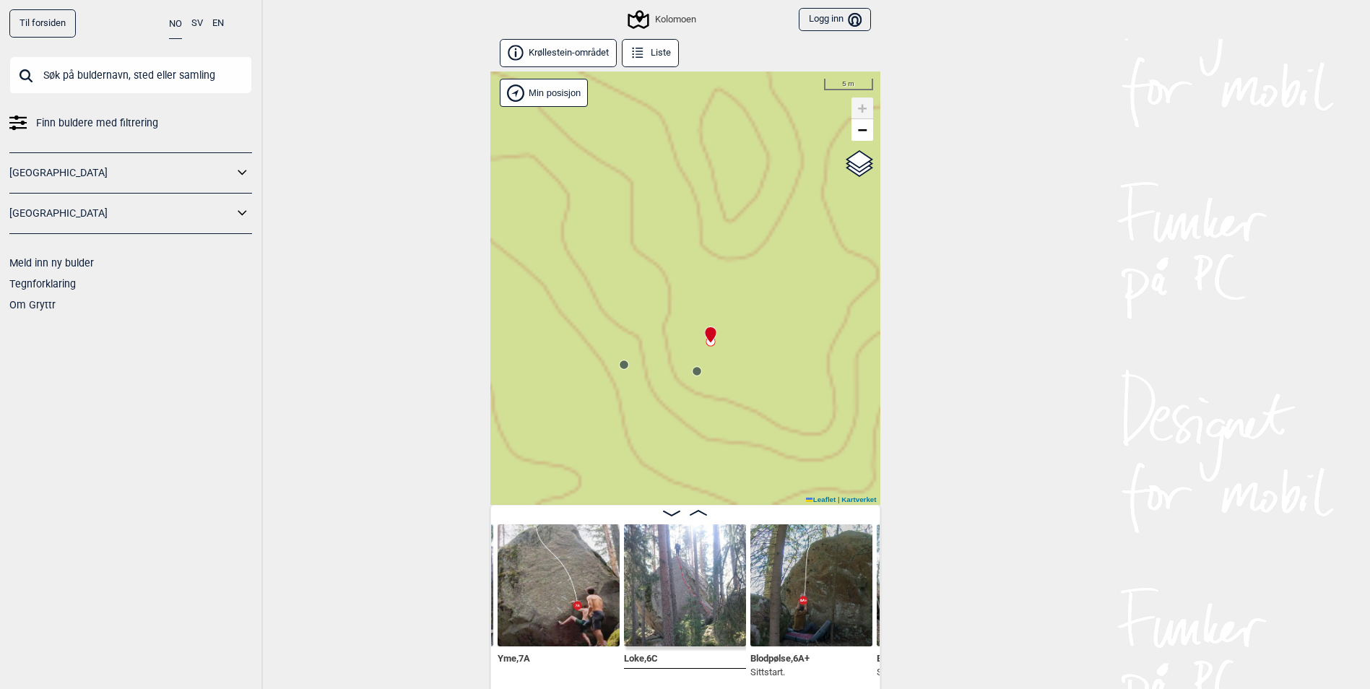
click at [700, 368] on circle at bounding box center [696, 370] width 9 height 9
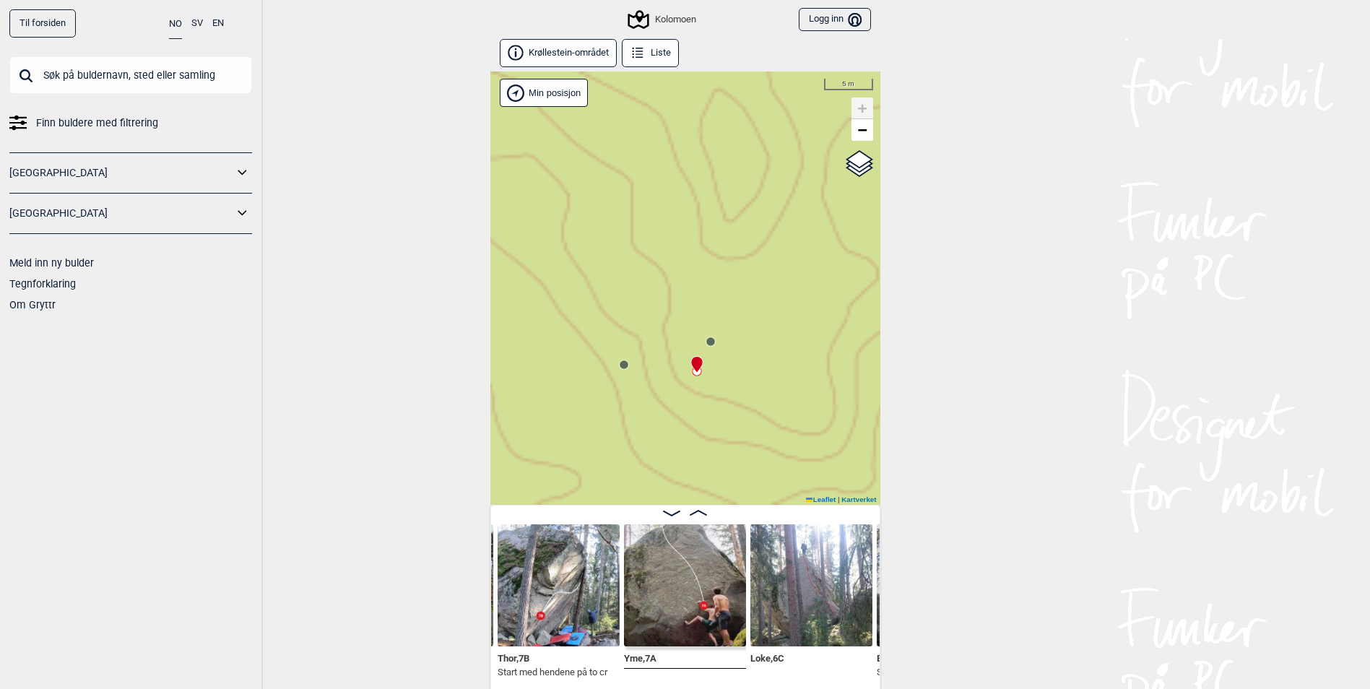
click at [630, 372] on div "Kolomoen" at bounding box center [685, 287] width 390 height 433
click at [622, 367] on circle at bounding box center [623, 364] width 9 height 9
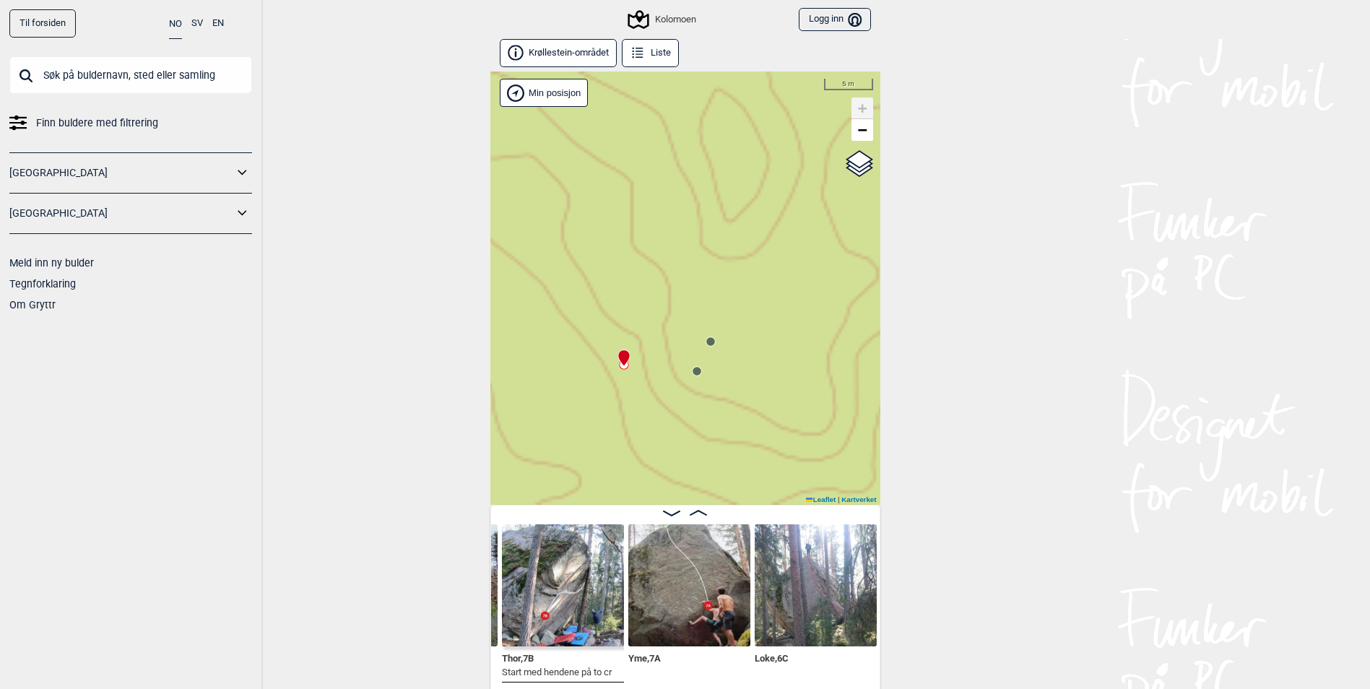
scroll to position [0, 10127]
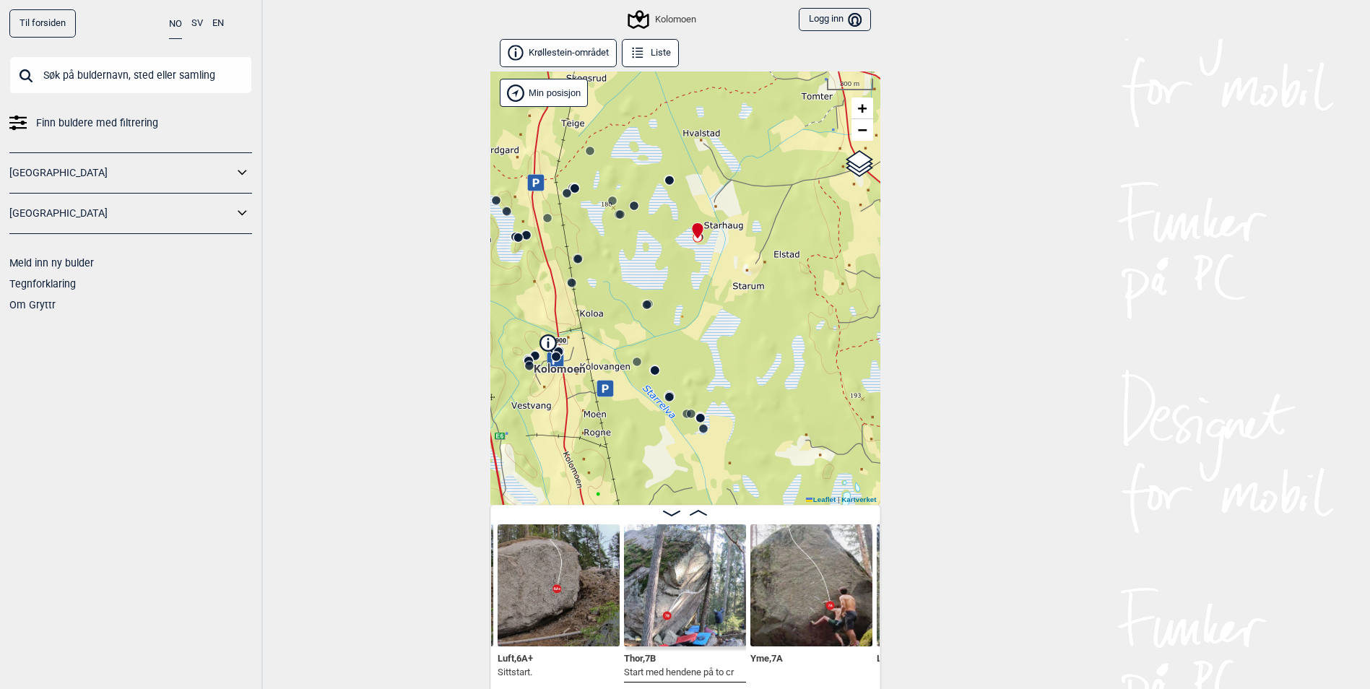
drag, startPoint x: 702, startPoint y: 397, endPoint x: 695, endPoint y: 275, distance: 122.2
click at [695, 275] on div "Kolomoen" at bounding box center [685, 287] width 390 height 433
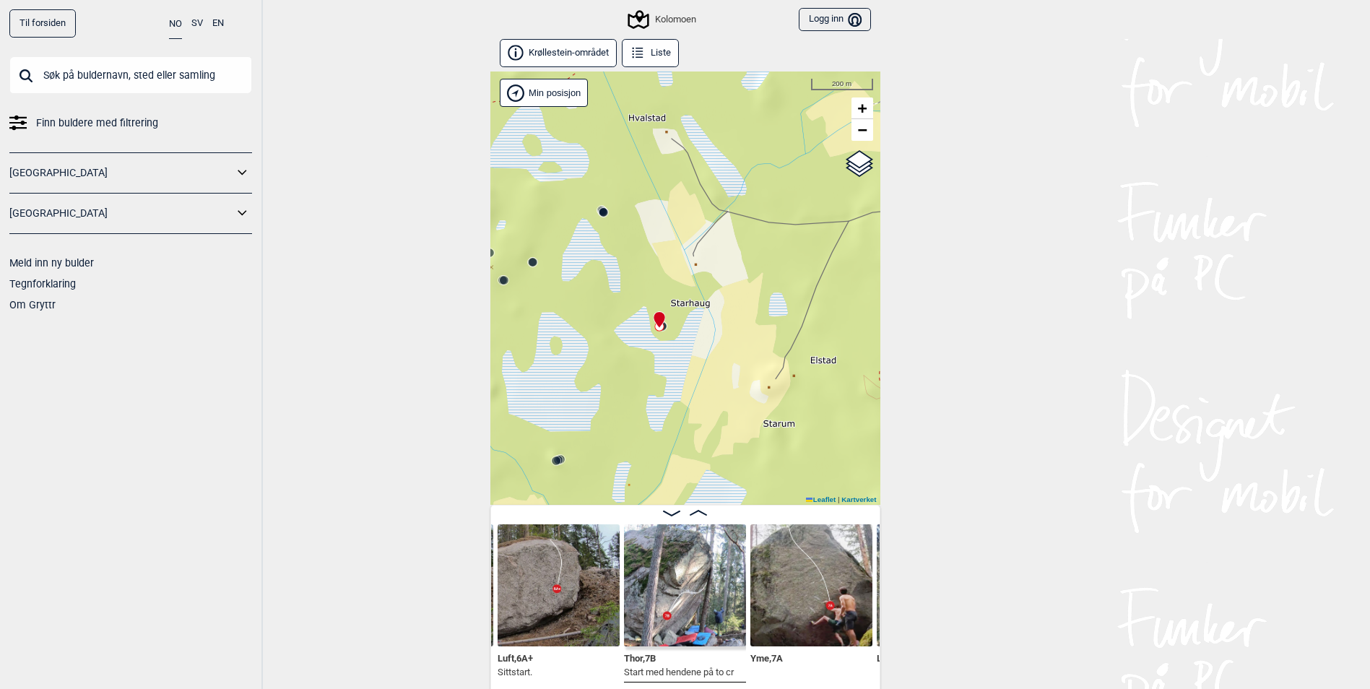
drag, startPoint x: 736, startPoint y: 203, endPoint x: 688, endPoint y: 344, distance: 148.6
click at [688, 344] on div "Kolomoen" at bounding box center [685, 287] width 390 height 433
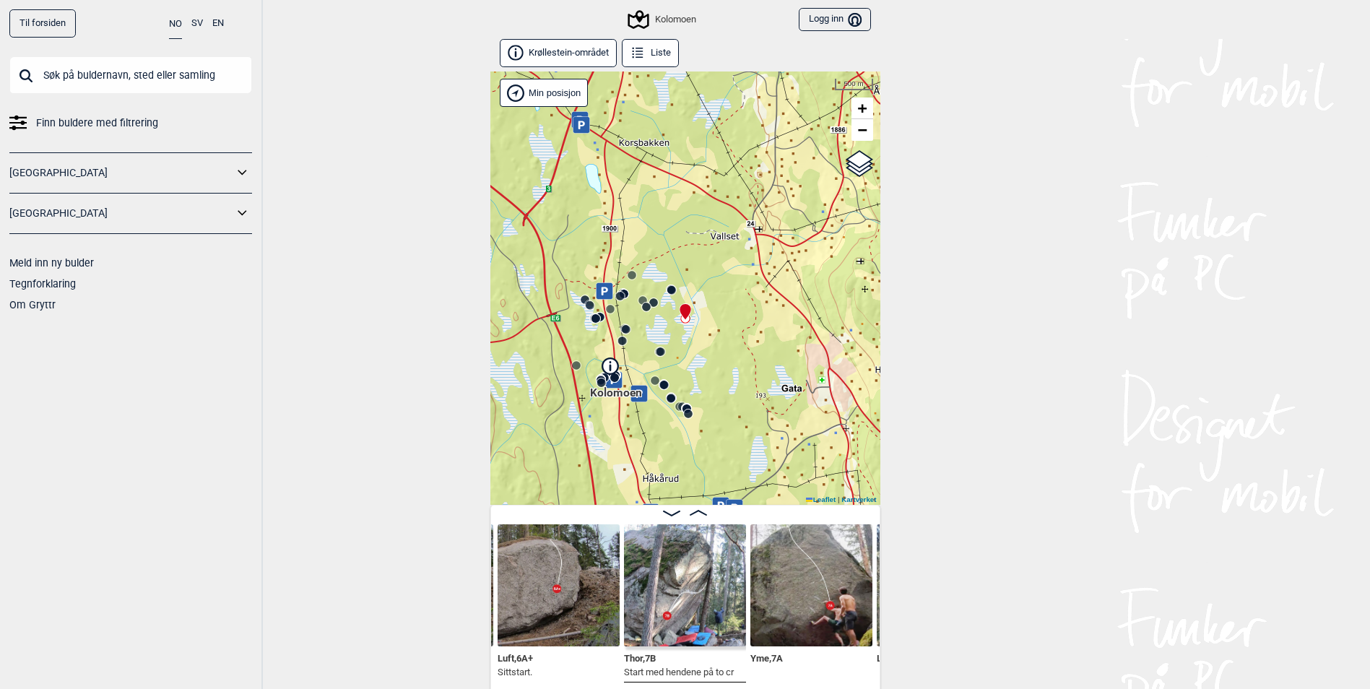
drag, startPoint x: 651, startPoint y: 365, endPoint x: 702, endPoint y: 335, distance: 58.6
click at [702, 335] on div "Kolomoen" at bounding box center [685, 287] width 390 height 433
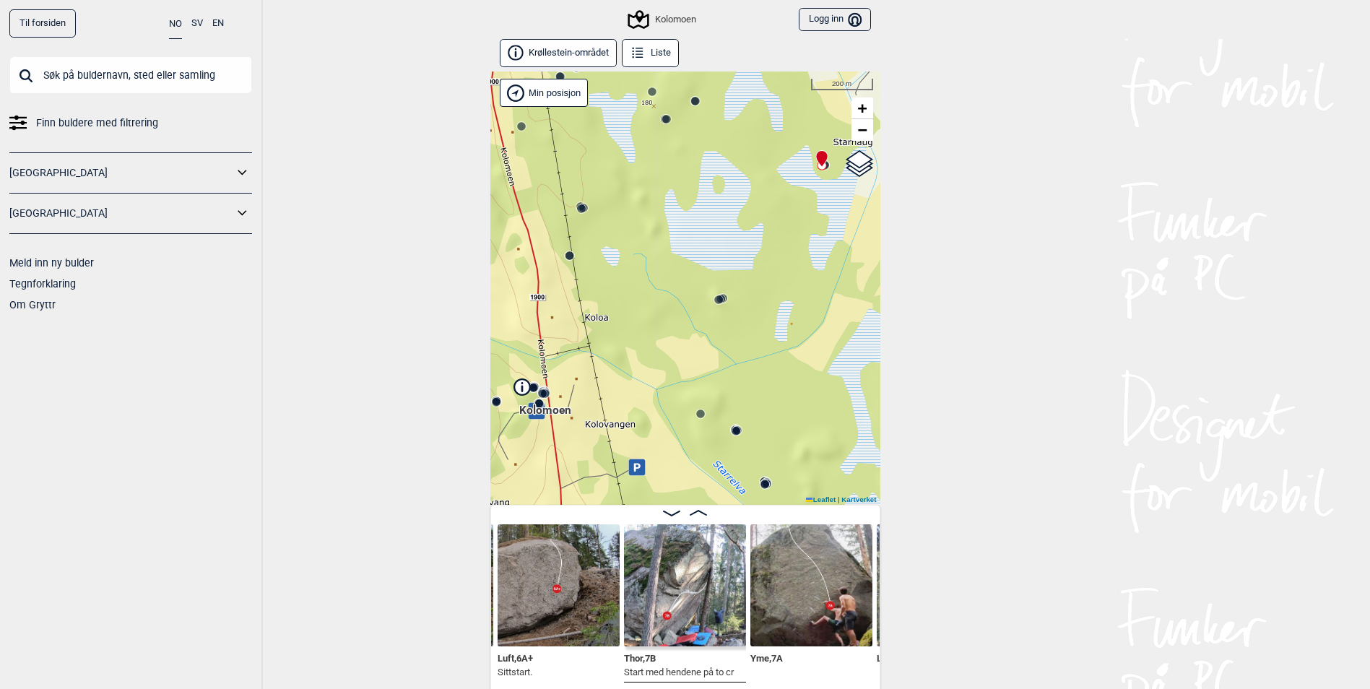
drag, startPoint x: 599, startPoint y: 287, endPoint x: 646, endPoint y: 194, distance: 103.6
click at [647, 193] on div "Kolomoen" at bounding box center [685, 287] width 390 height 433
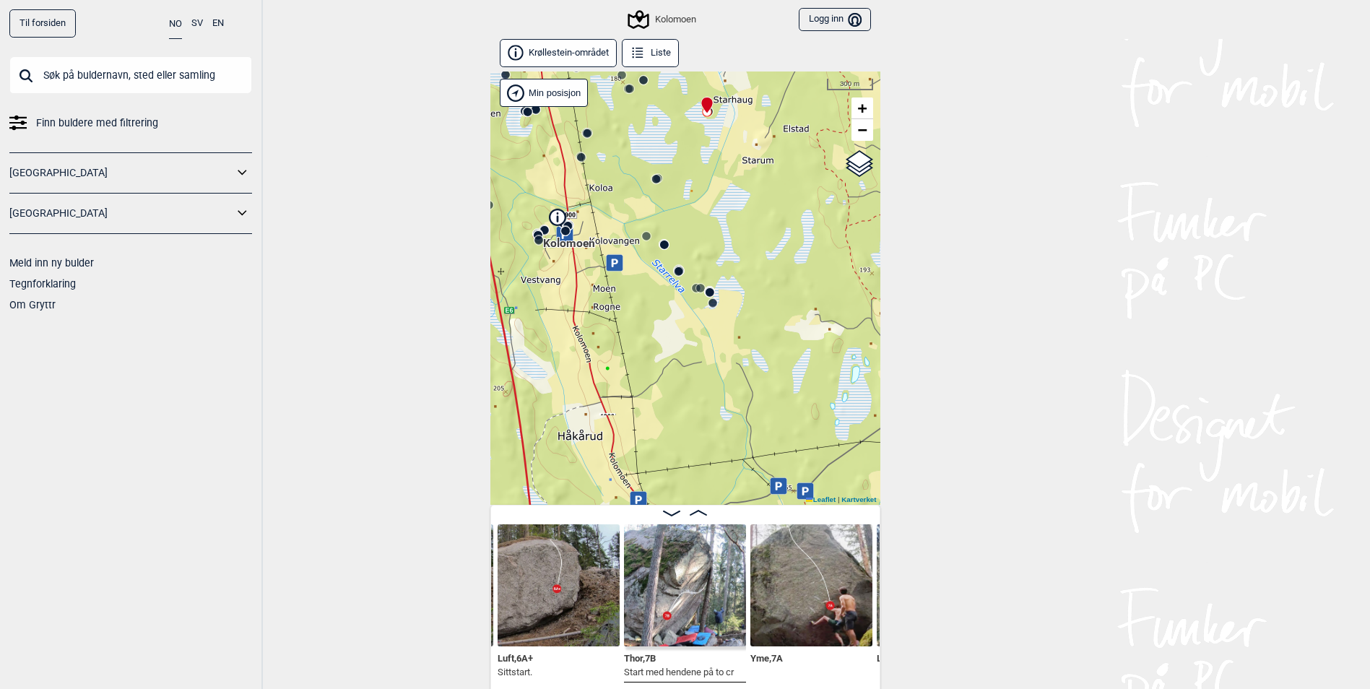
drag, startPoint x: 616, startPoint y: 324, endPoint x: 595, endPoint y: 320, distance: 21.4
click at [628, 371] on div "Kolomoen" at bounding box center [685, 287] width 390 height 433
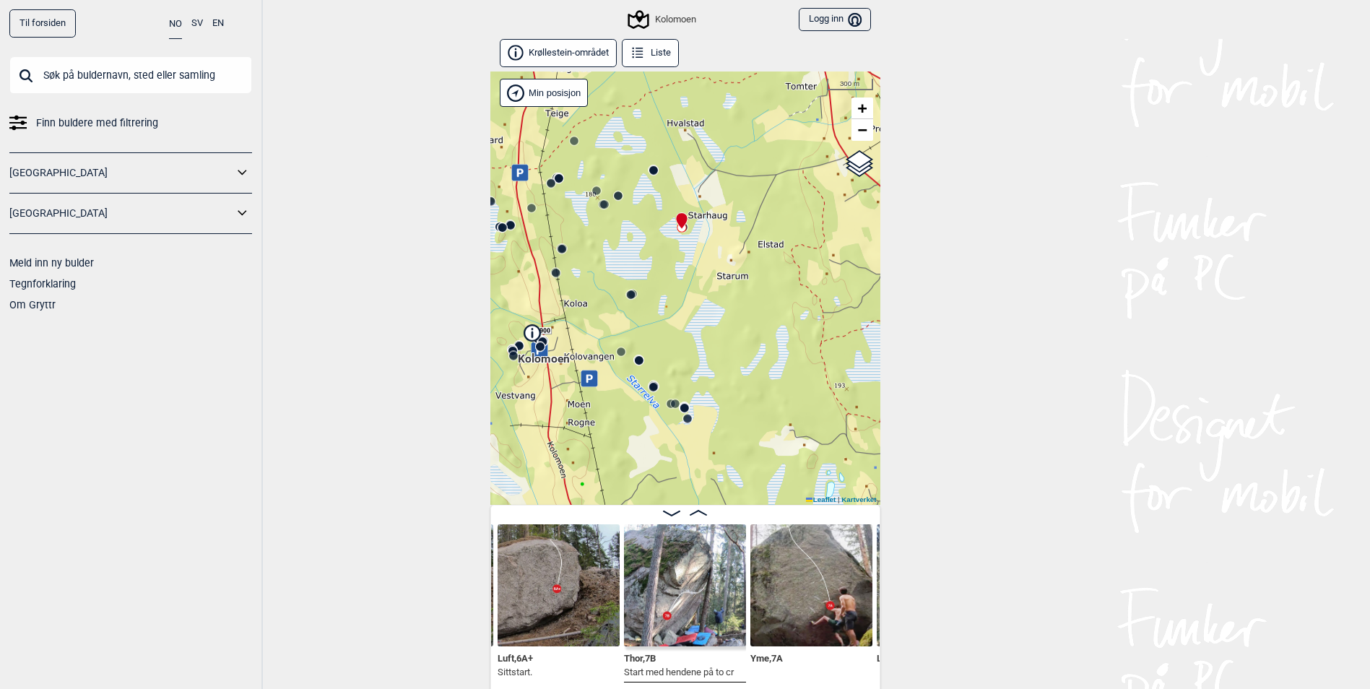
drag, startPoint x: 566, startPoint y: 285, endPoint x: 549, endPoint y: 404, distance: 119.7
click at [549, 404] on div "Kolomoen" at bounding box center [685, 287] width 390 height 433
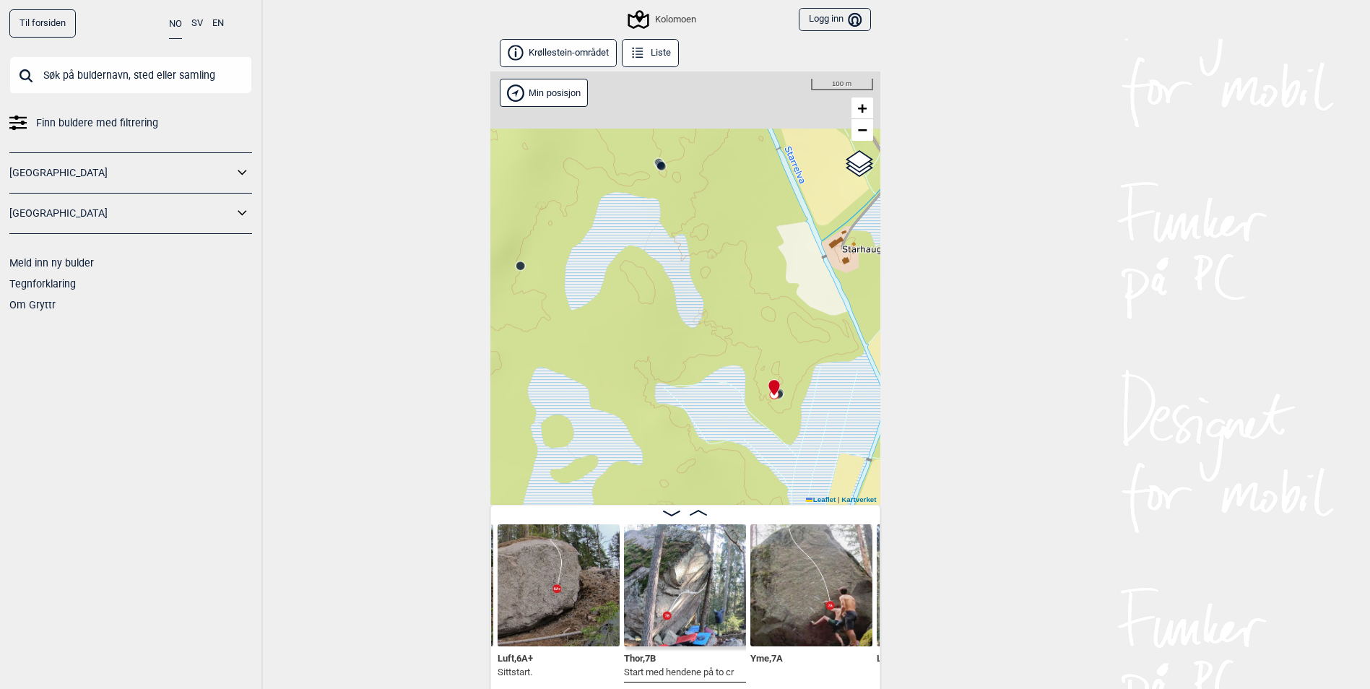
drag, startPoint x: 627, startPoint y: 230, endPoint x: 680, endPoint y: 386, distance: 164.2
click at [680, 386] on div "Kolomoen" at bounding box center [685, 287] width 390 height 433
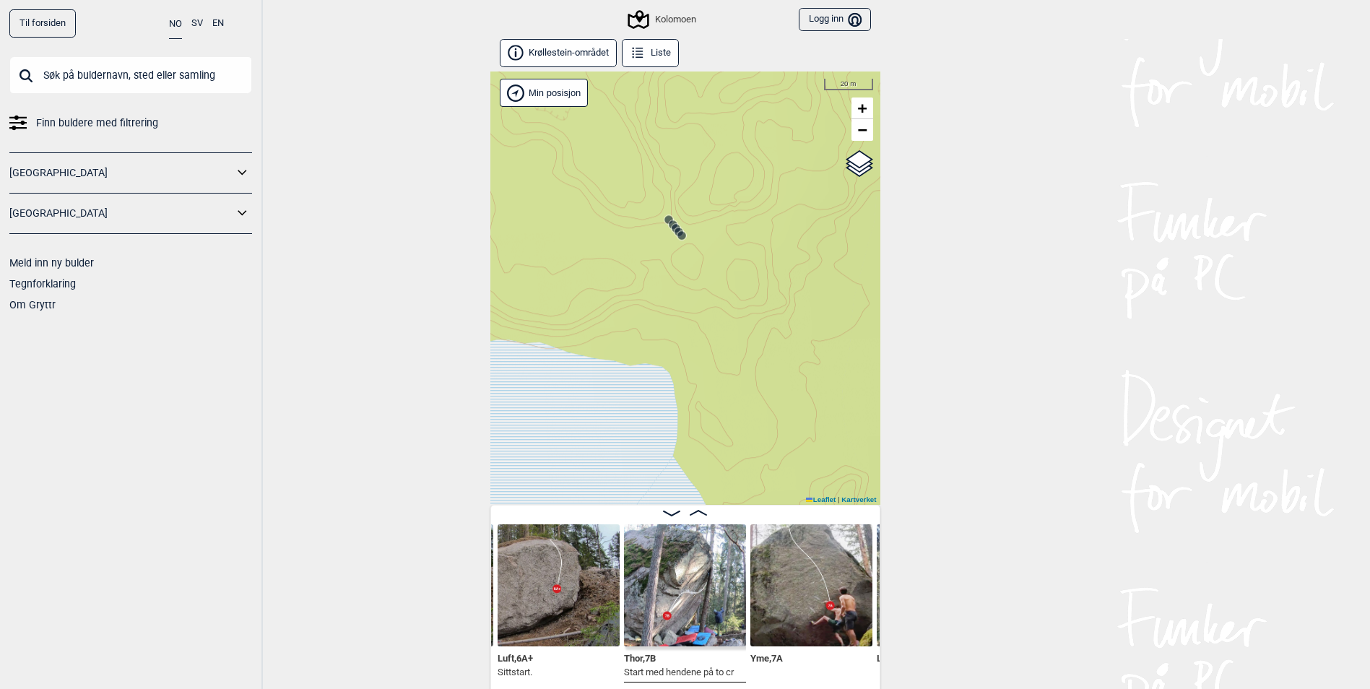
click at [682, 234] on circle at bounding box center [681, 235] width 9 height 9
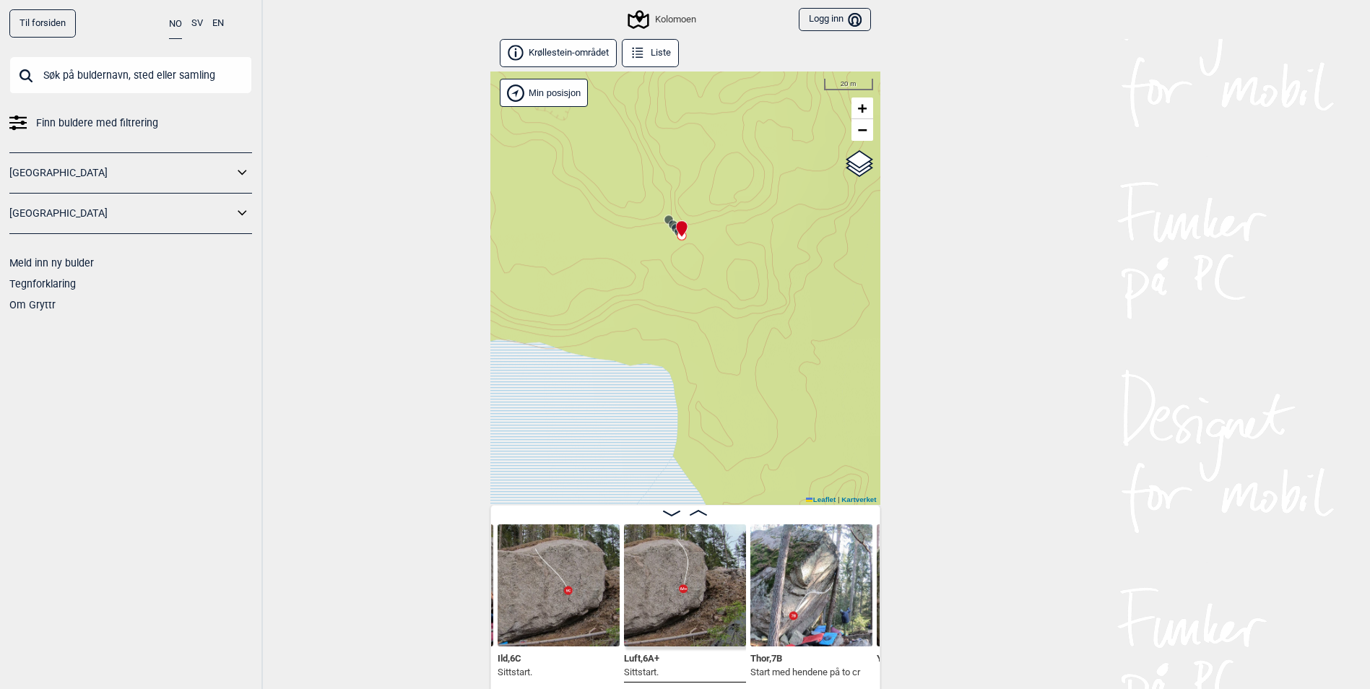
click at [674, 226] on div at bounding box center [679, 223] width 12 height 12
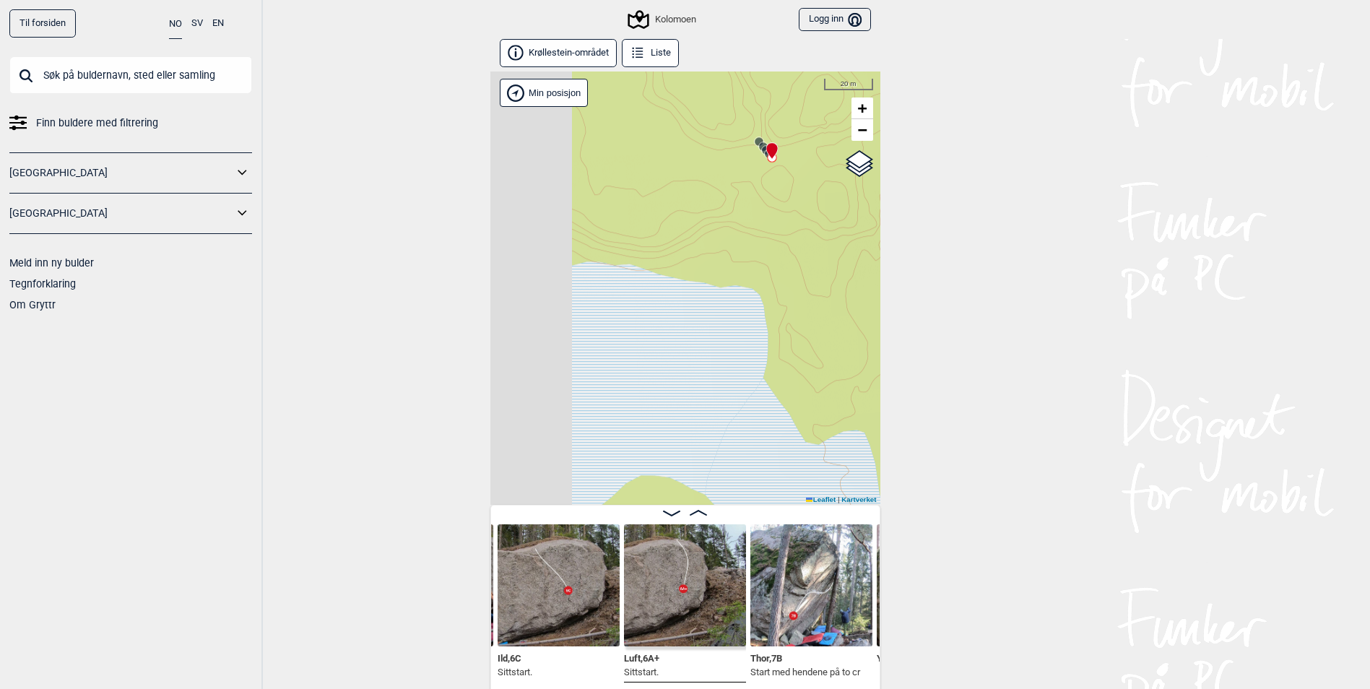
drag, startPoint x: 578, startPoint y: 328, endPoint x: 745, endPoint y: 196, distance: 213.8
click at [745, 195] on div "Kolomoen" at bounding box center [685, 287] width 390 height 433
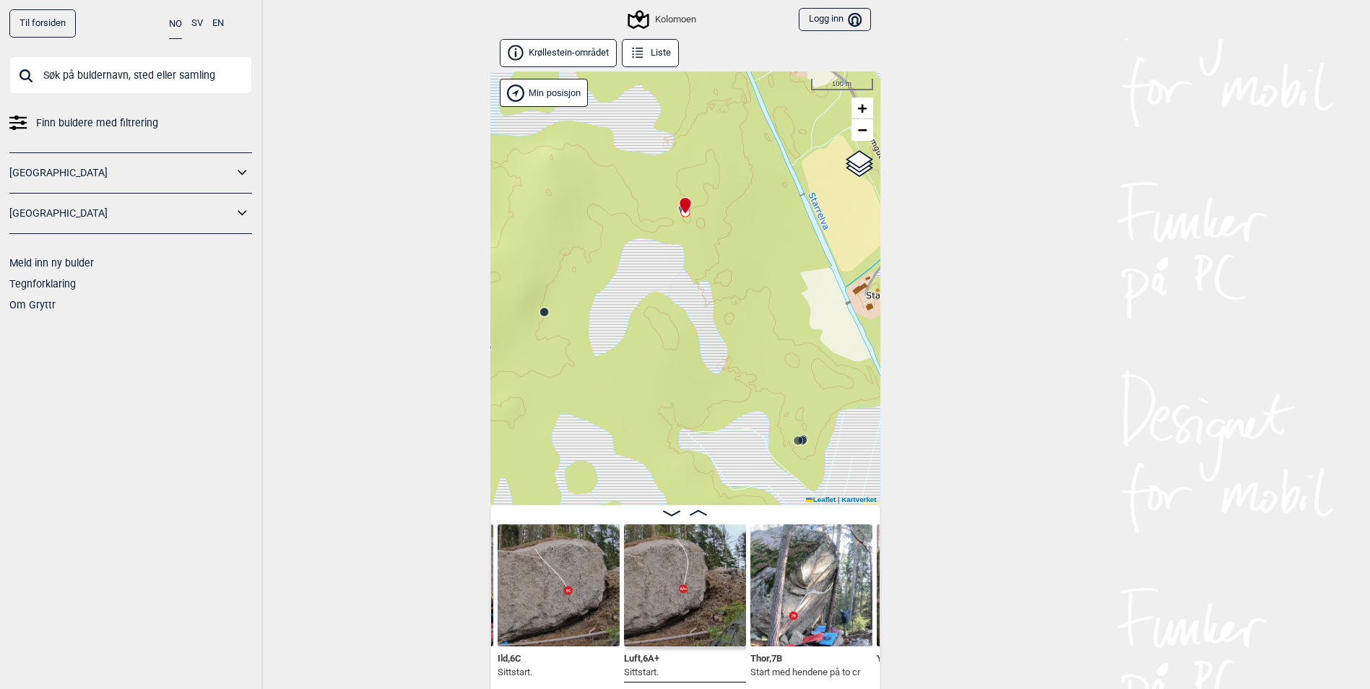
drag, startPoint x: 640, startPoint y: 318, endPoint x: 720, endPoint y: 237, distance: 113.8
click at [720, 237] on div "Kolomoen" at bounding box center [685, 287] width 390 height 433
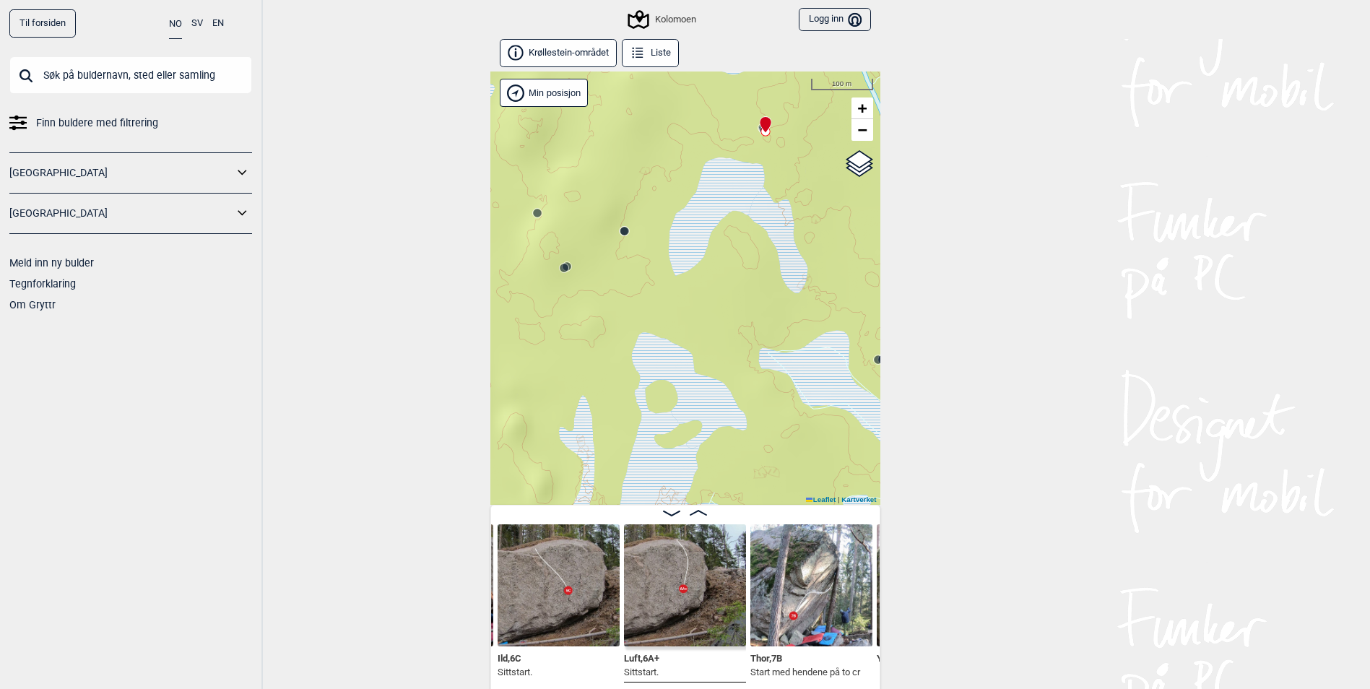
click at [625, 228] on circle at bounding box center [624, 231] width 9 height 9
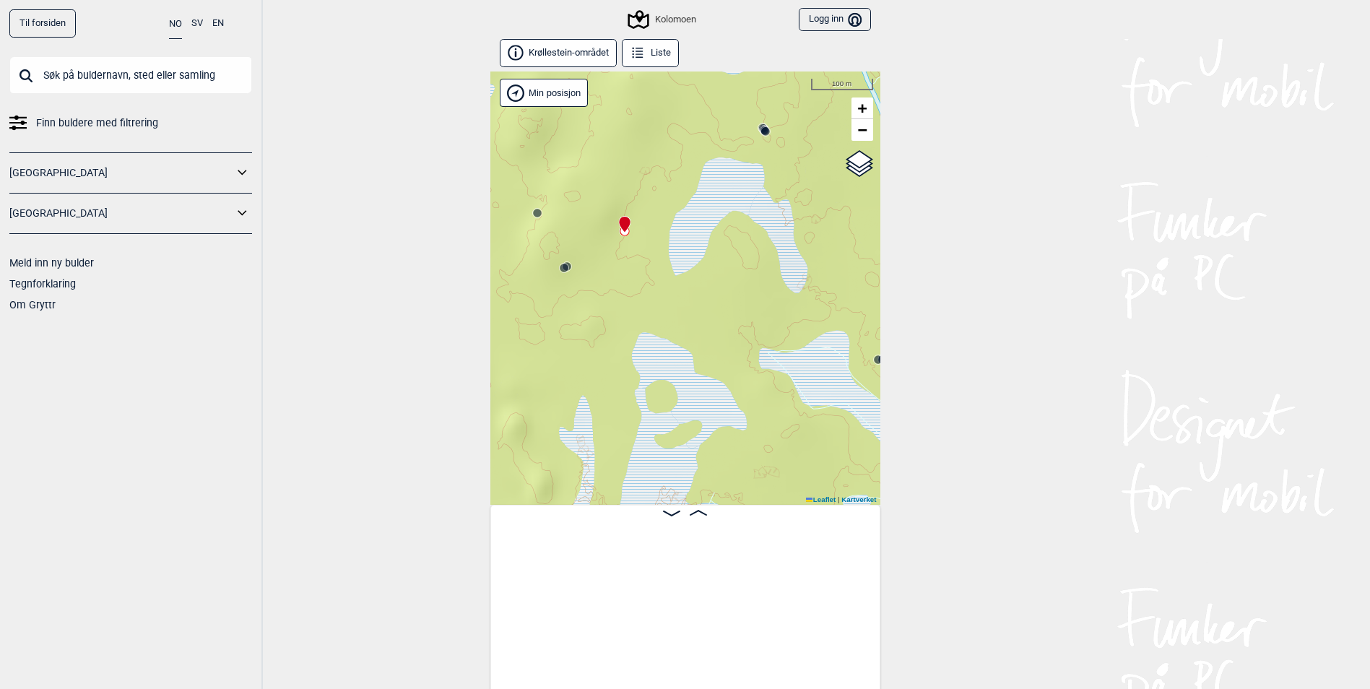
scroll to position [0, 9395]
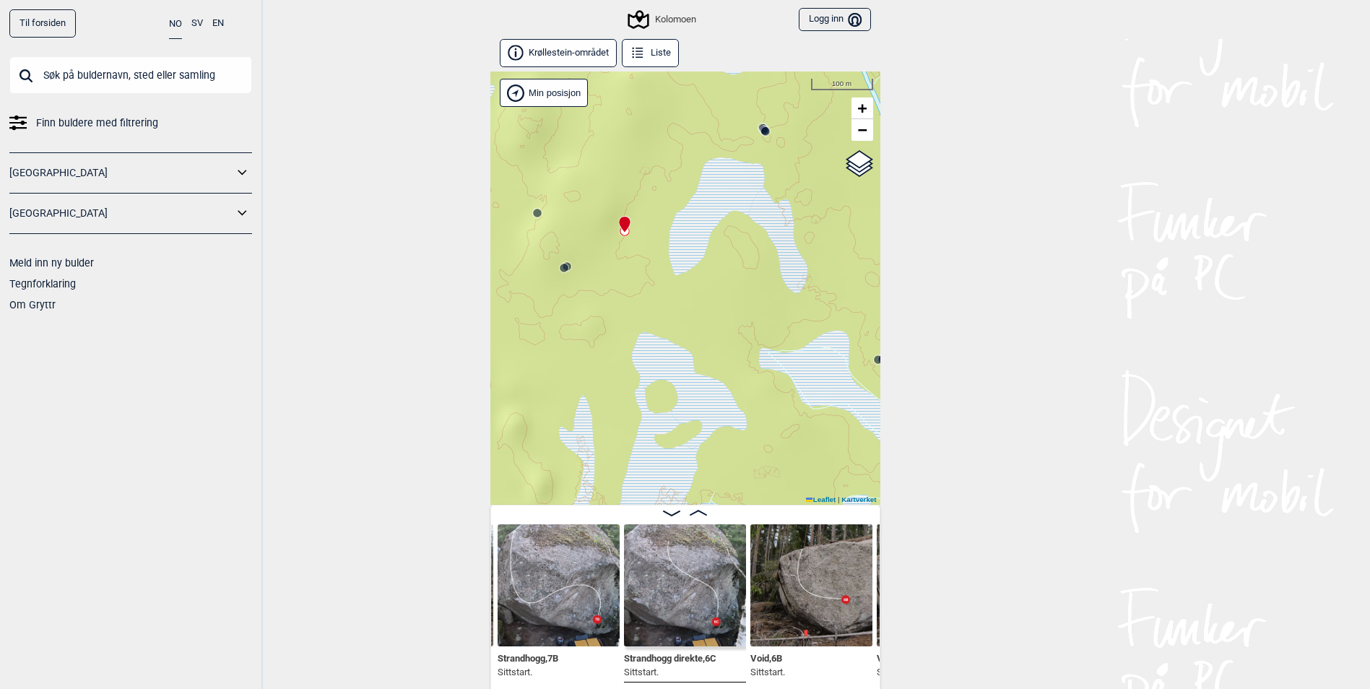
click at [619, 388] on div "Kolomoen" at bounding box center [685, 287] width 390 height 433
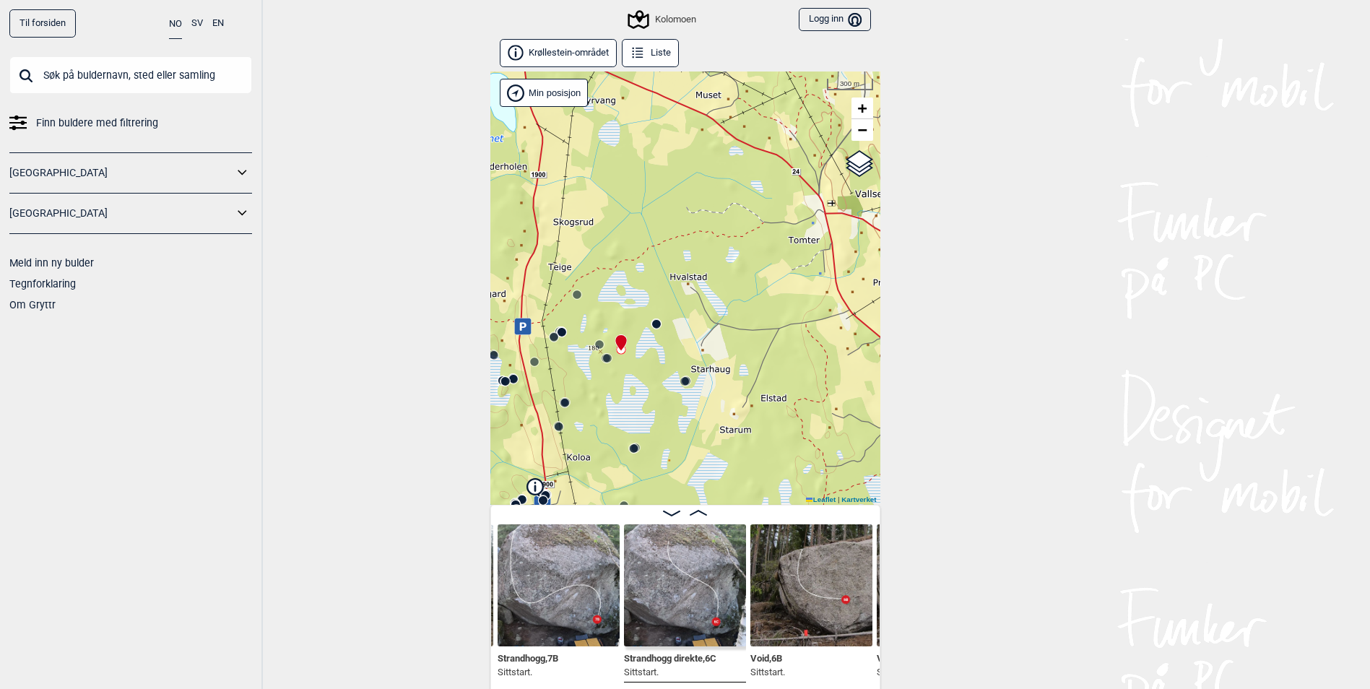
click at [634, 447] on circle at bounding box center [634, 448] width 9 height 9
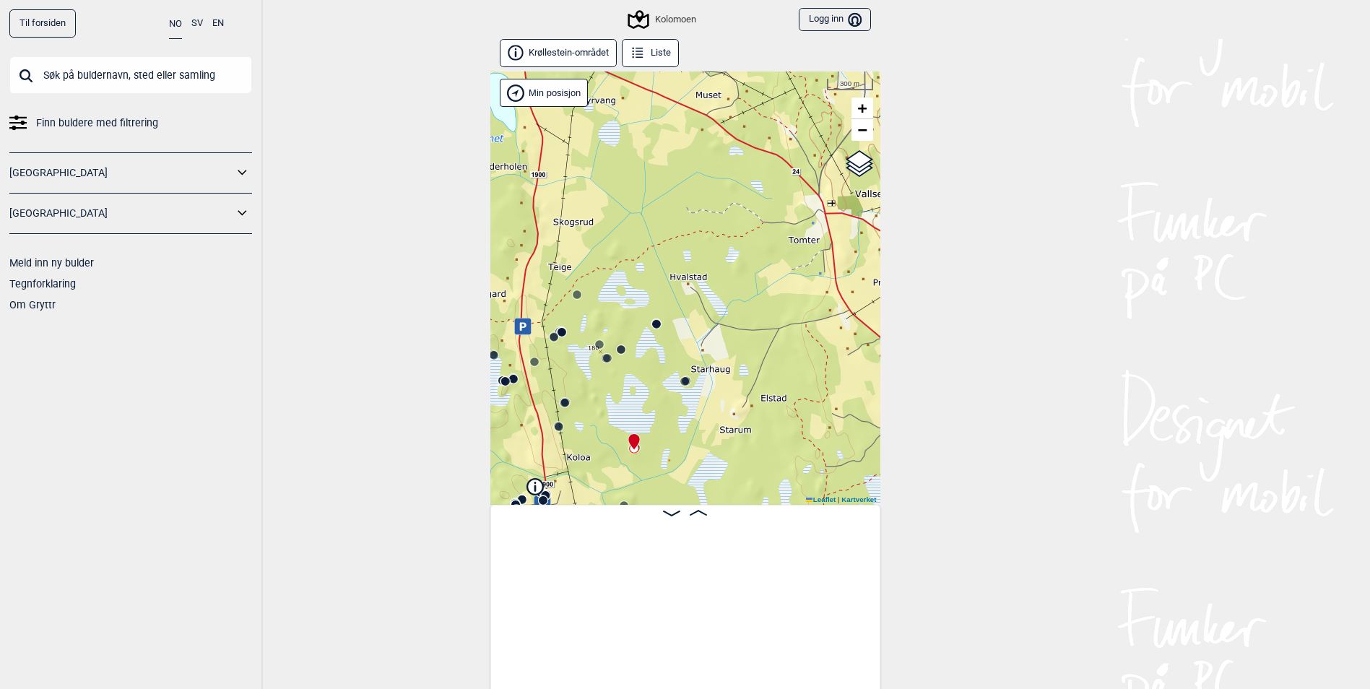
scroll to position [0, 11281]
